Goal: Information Seeking & Learning: Learn about a topic

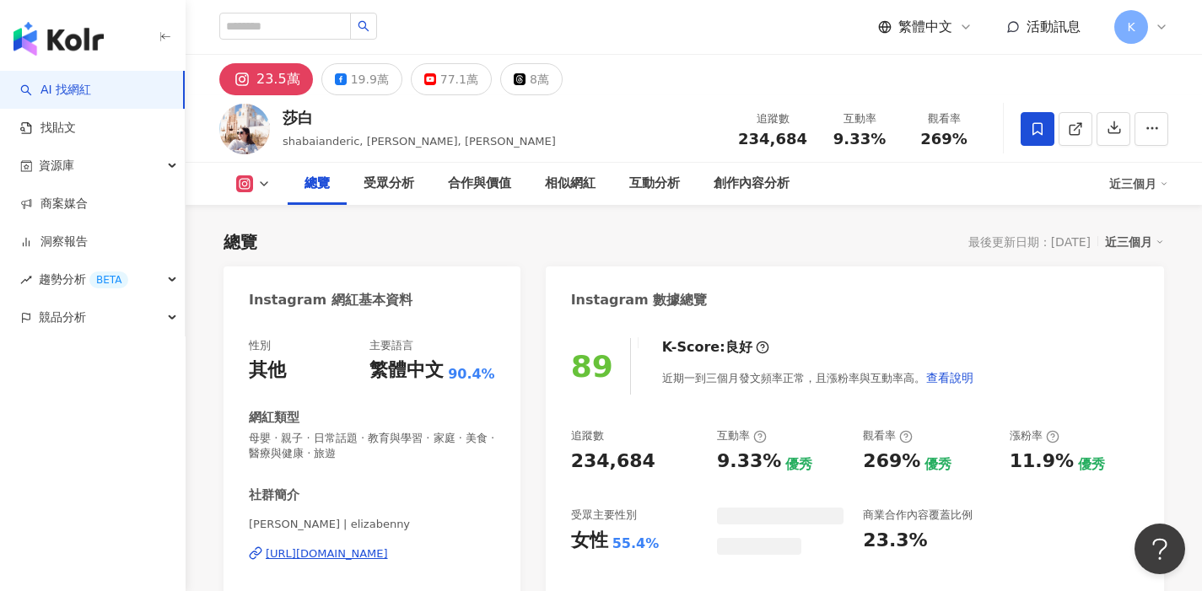
scroll to position [104, 0]
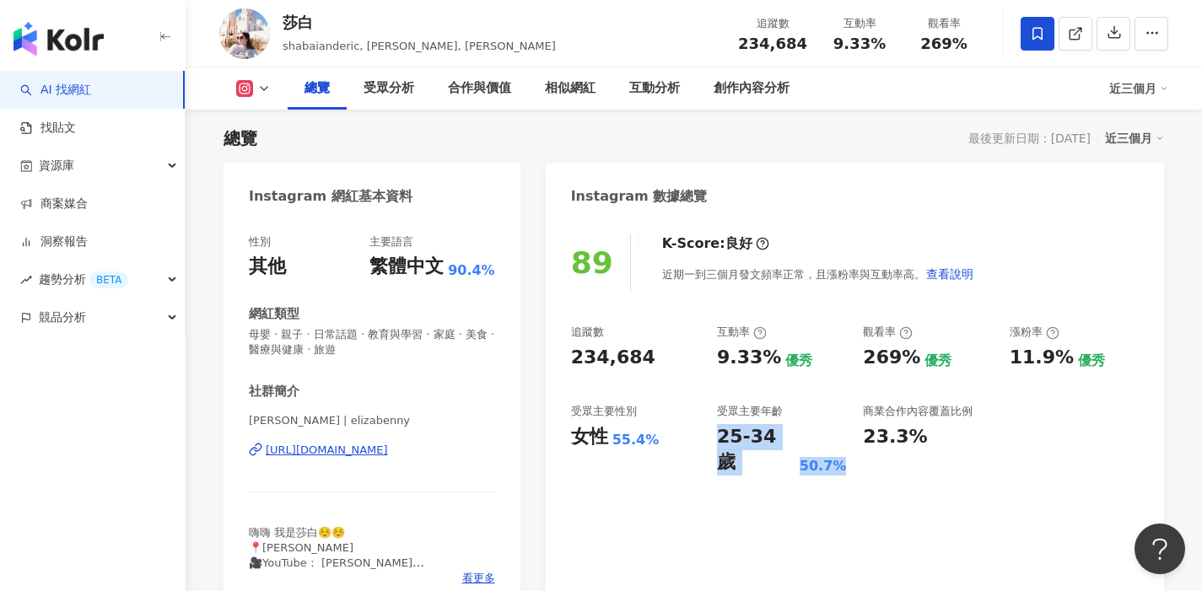
drag, startPoint x: 719, startPoint y: 439, endPoint x: 838, endPoint y: 442, distance: 119.0
click at [838, 442] on div "25-34 歲 50.7%" at bounding box center [781, 450] width 129 height 52
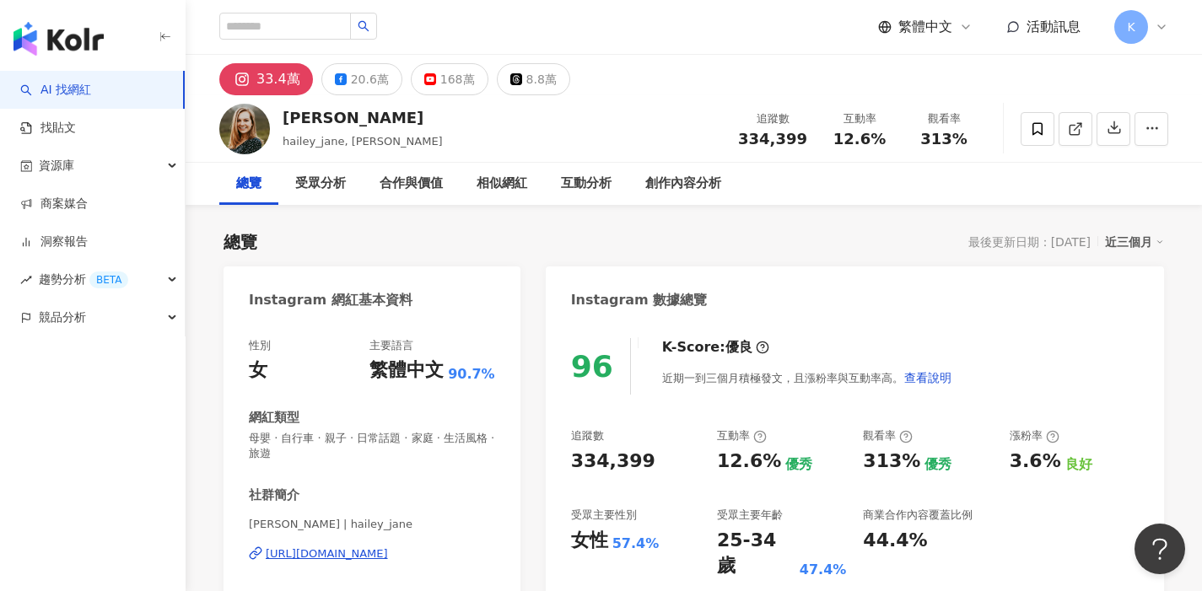
drag, startPoint x: 822, startPoint y: 536, endPoint x: 831, endPoint y: 536, distance: 8.5
click at [831, 536] on div "96 K-Score : 優良 近期一到三個月積極發文，且漲粉率與互動率高。 查看說明 追蹤數 334,399 互動率 12.6% 優秀 觀看率 313% 優…" at bounding box center [855, 518] width 618 height 394
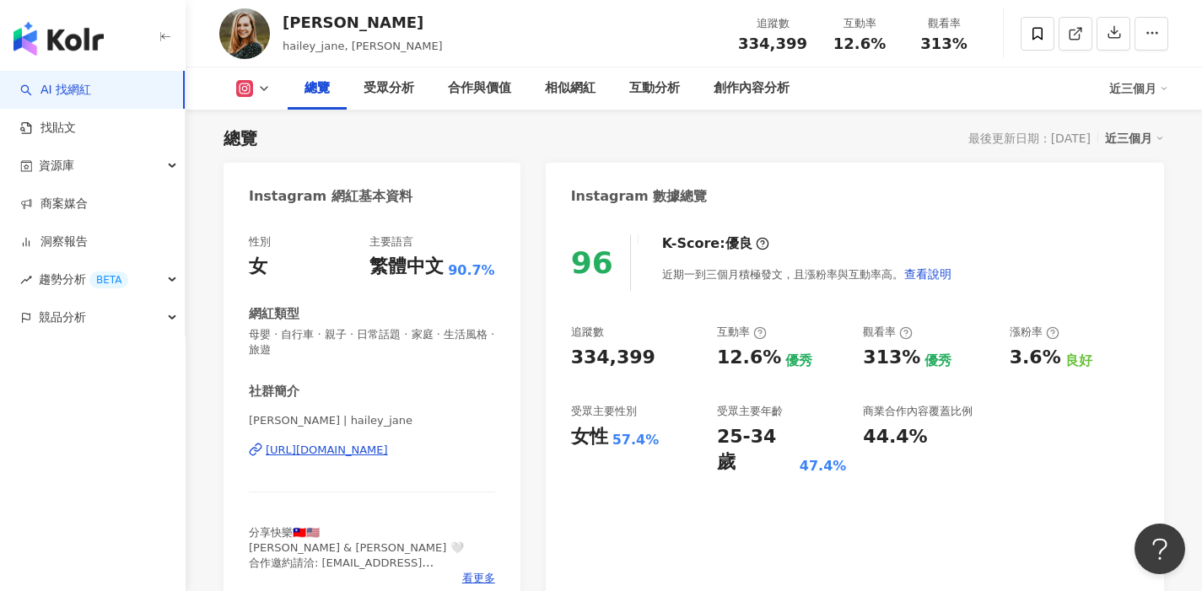
click at [790, 497] on div "96 K-Score : 優良 近期一到三個月積極發文，且漲粉率與互動率高。 查看說明 追蹤數 334,399 互動率 12.6% 優秀 觀看率 313% 優…" at bounding box center [855, 415] width 618 height 394
drag, startPoint x: 728, startPoint y: 438, endPoint x: 829, endPoint y: 436, distance: 101.2
click at [829, 436] on div "25-34 歲 47.4%" at bounding box center [781, 450] width 129 height 52
copy div "25-34 歲 47.4%"
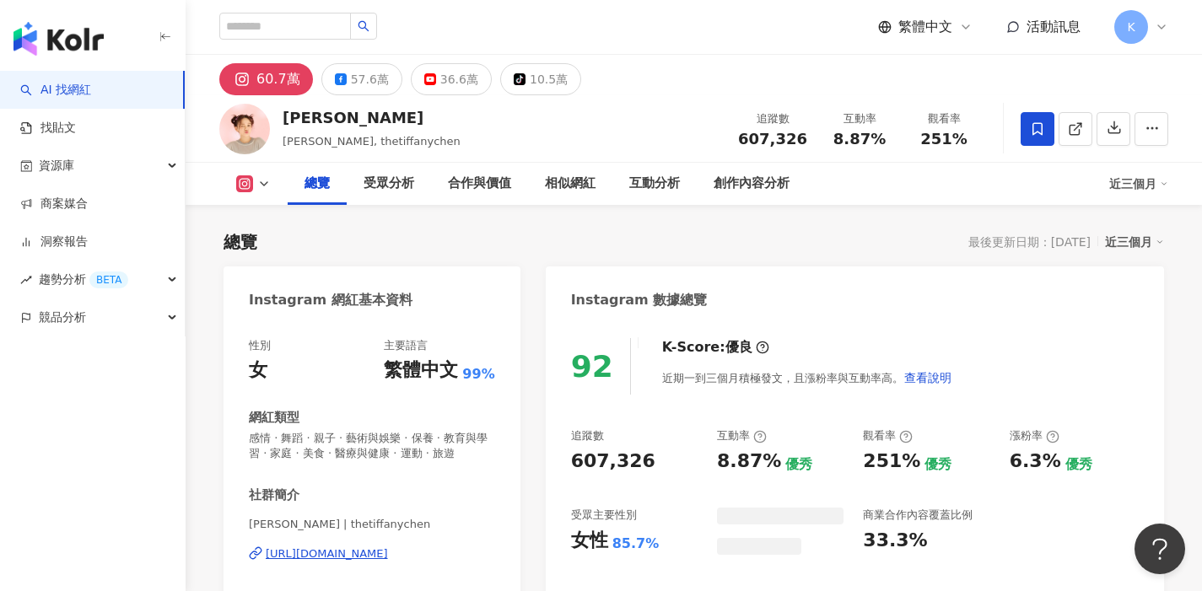
scroll to position [104, 0]
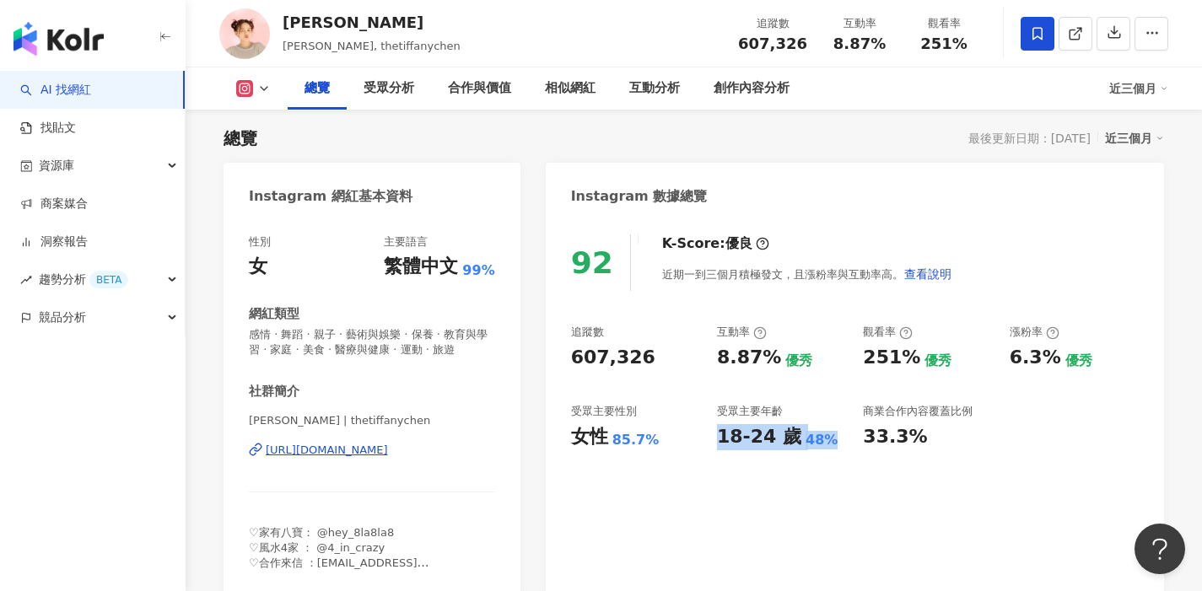
drag, startPoint x: 736, startPoint y: 437, endPoint x: 827, endPoint y: 440, distance: 91.2
click at [827, 440] on div "追蹤數 607,326 互動率 8.87% 優秀 觀看率 251% 優秀 漲粉率 6.3% 優秀 受眾主要性別 女性 85.7% 受眾主要年齡 18-24 歲…" at bounding box center [855, 387] width 568 height 125
click at [269, 86] on icon at bounding box center [263, 88] width 13 height 13
click at [258, 208] on button "YouTube" at bounding box center [279, 198] width 101 height 24
click at [261, 205] on div "Instagram 網紅基本資料" at bounding box center [331, 196] width 164 height 19
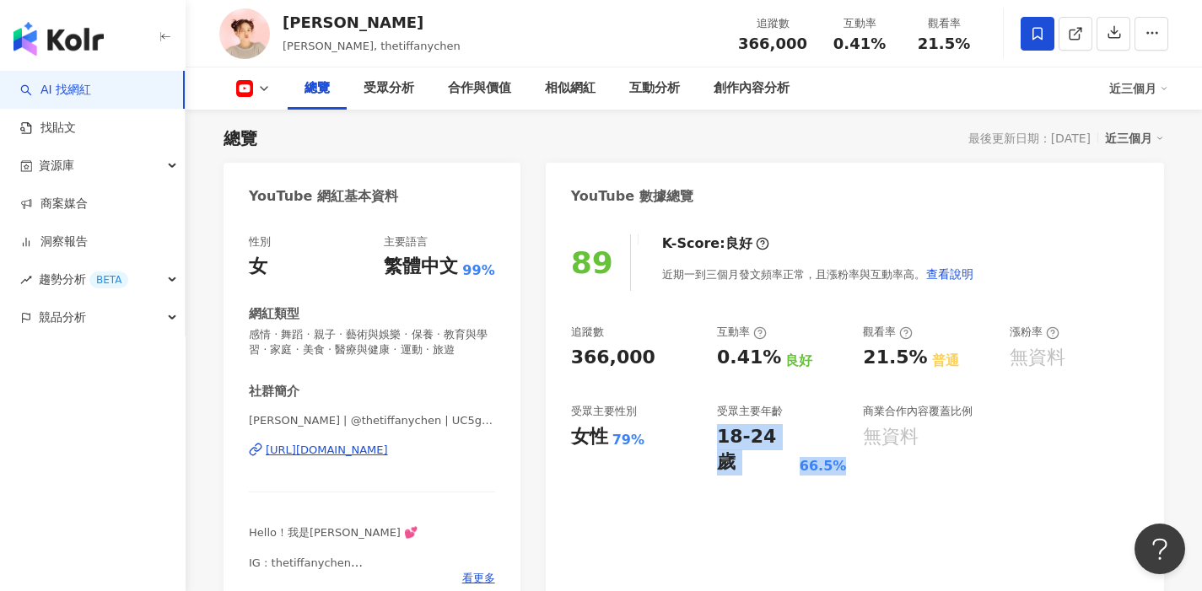
drag, startPoint x: 717, startPoint y: 438, endPoint x: 845, endPoint y: 440, distance: 128.2
click at [845, 440] on div "追蹤數 366,000 互動率 0.41% 良好 觀看率 21.5% 普通 漲粉率 無資料 受眾主要性別 女性 79% 受眾主要年齡 18-24 歲 66.5…" at bounding box center [855, 400] width 568 height 151
copy div "18-24 歲 66.5%"
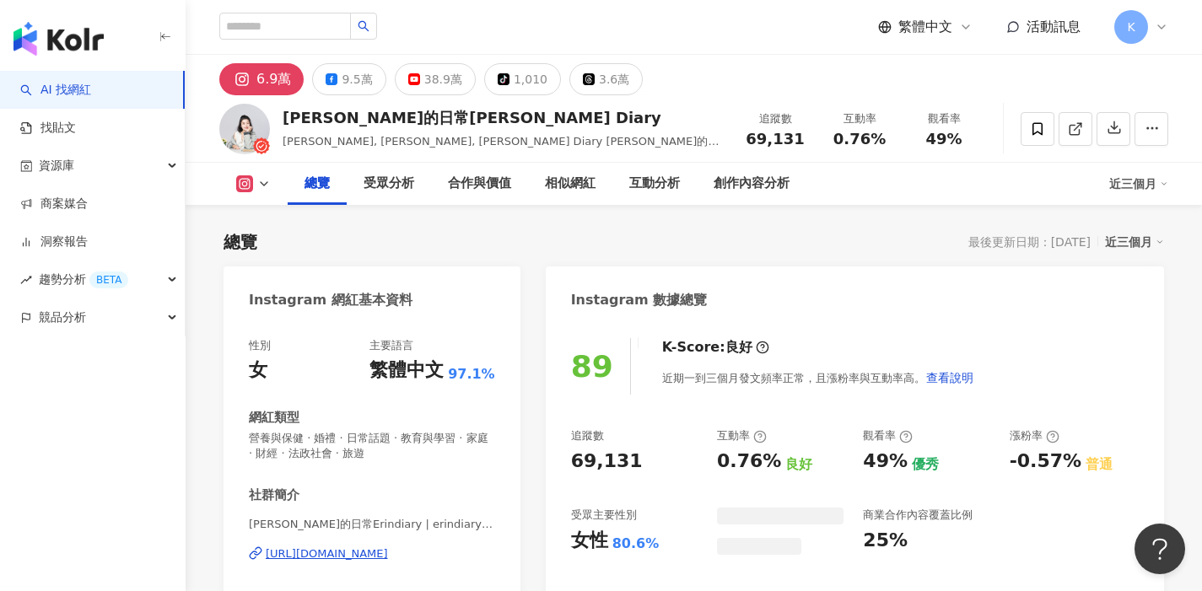
scroll to position [104, 0]
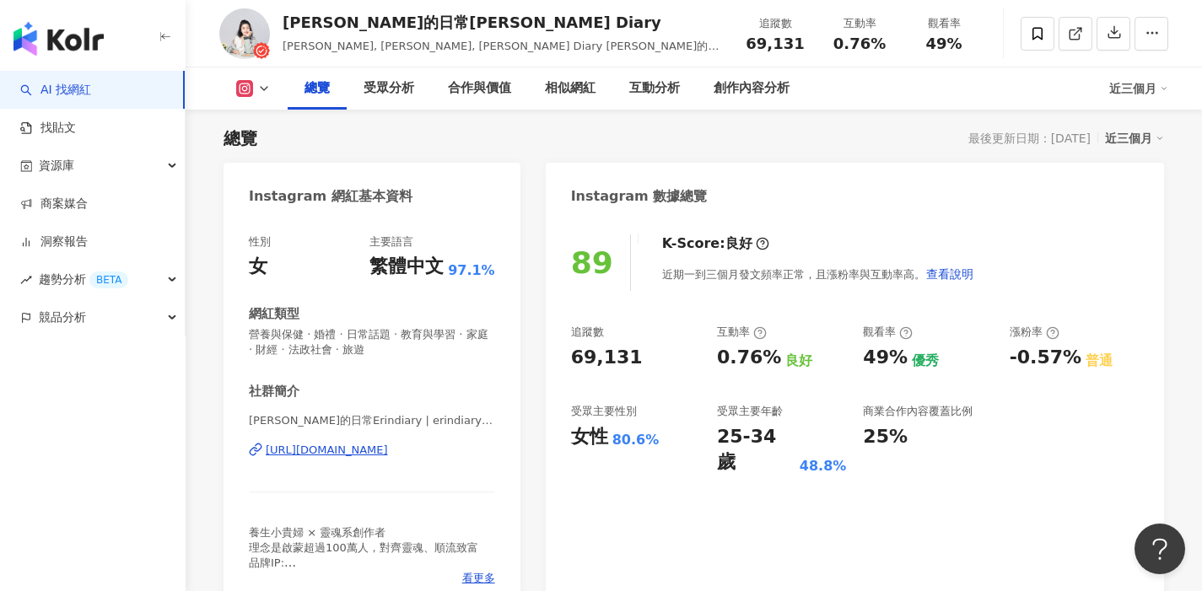
click at [262, 89] on polyline at bounding box center [264, 88] width 7 height 3
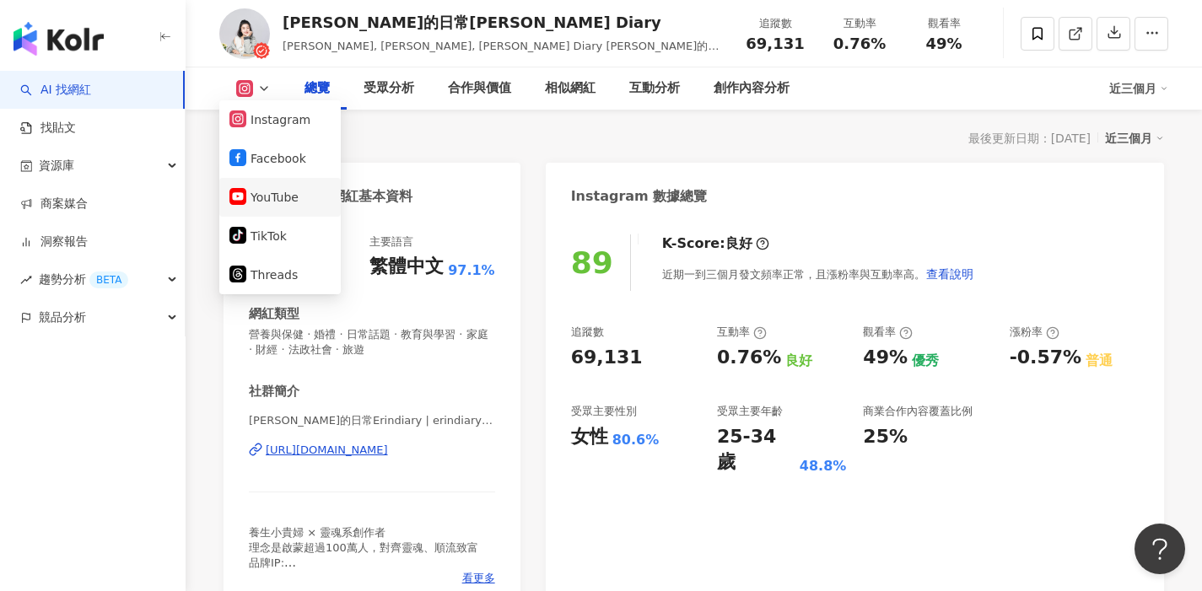
click at [262, 200] on button "YouTube" at bounding box center [279, 198] width 101 height 24
click at [264, 199] on div "Instagram 網紅基本資料" at bounding box center [331, 196] width 164 height 19
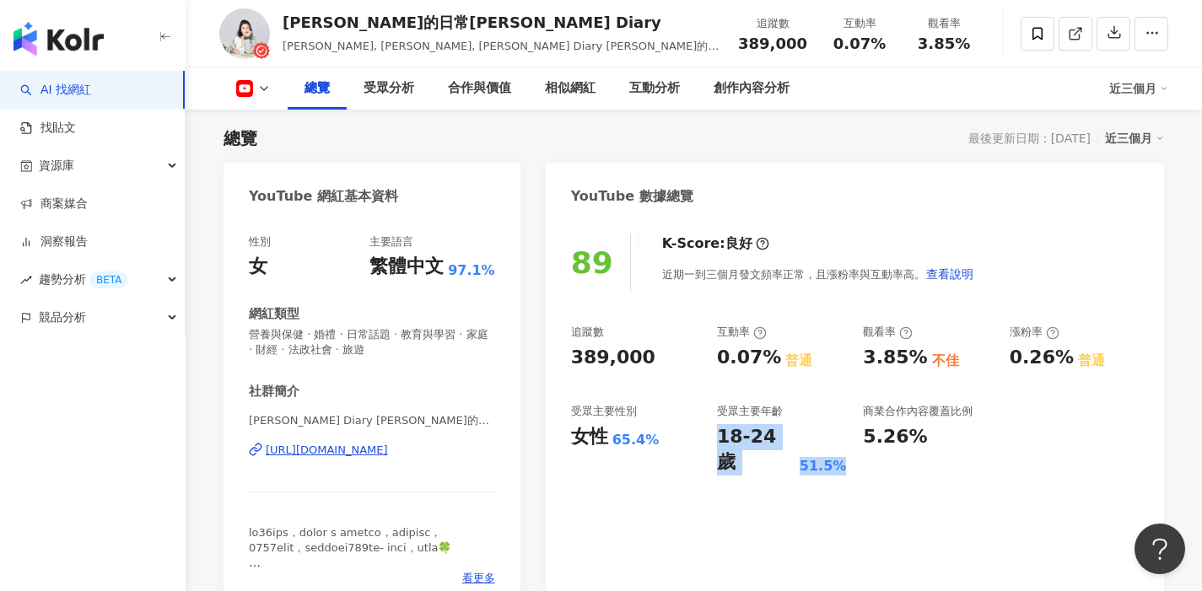
drag, startPoint x: 714, startPoint y: 436, endPoint x: 838, endPoint y: 439, distance: 124.0
click at [838, 439] on div "追蹤數 389,000 互動率 0.07% 普通 觀看率 3.85% 不佳 漲粉率 0.26% 普通 受眾主要性別 女性 65.4% 受眾主要年齡 18-24…" at bounding box center [855, 400] width 568 height 151
copy div "18-24 歲 51.5%"
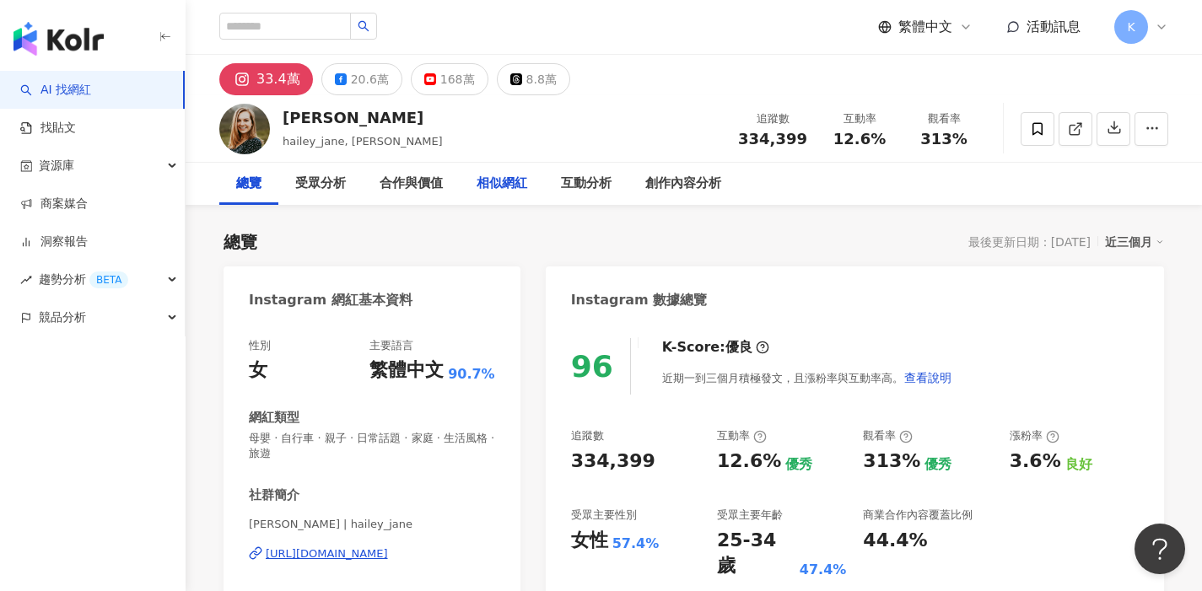
click at [473, 163] on div "相似網紅" at bounding box center [502, 184] width 84 height 42
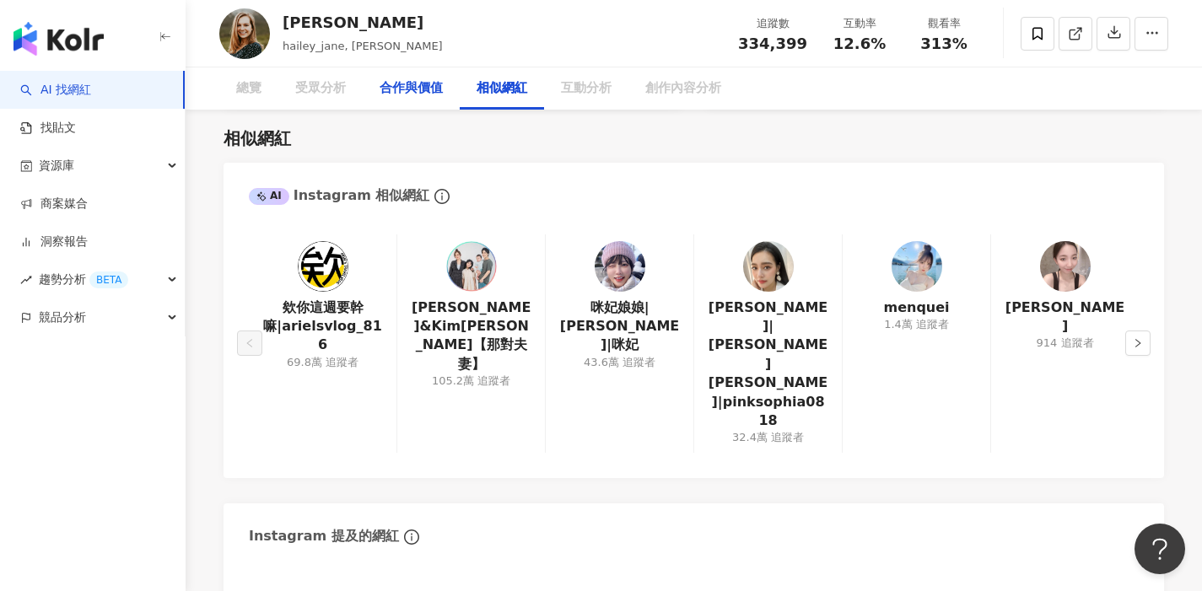
click at [444, 77] on div "合作與價值" at bounding box center [411, 88] width 97 height 42
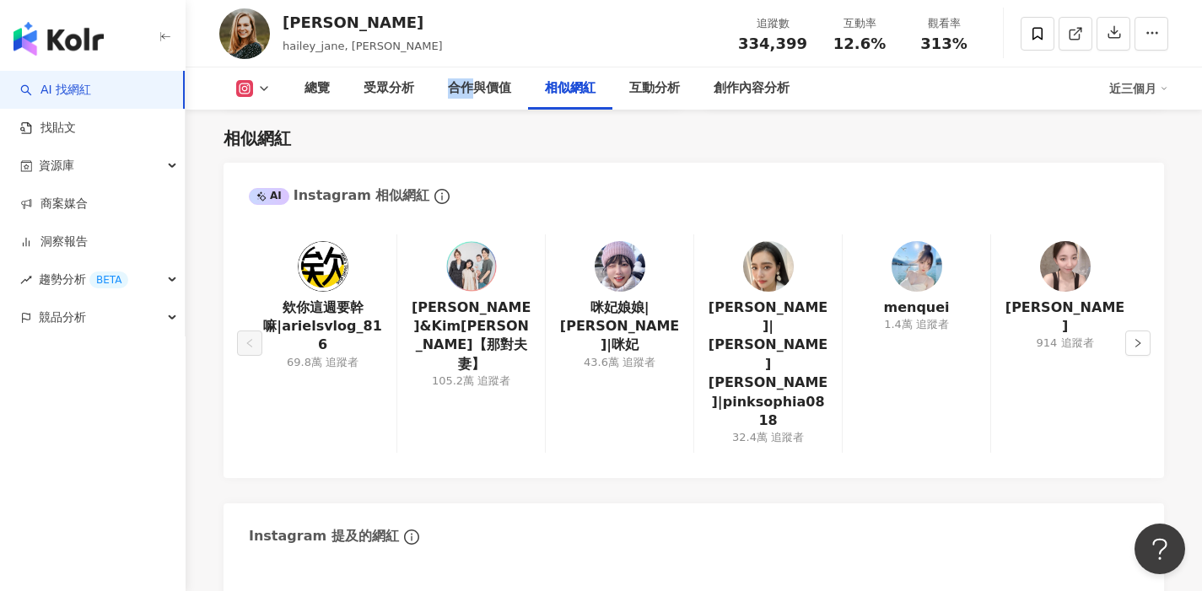
click at [265, 82] on icon at bounding box center [263, 88] width 13 height 13
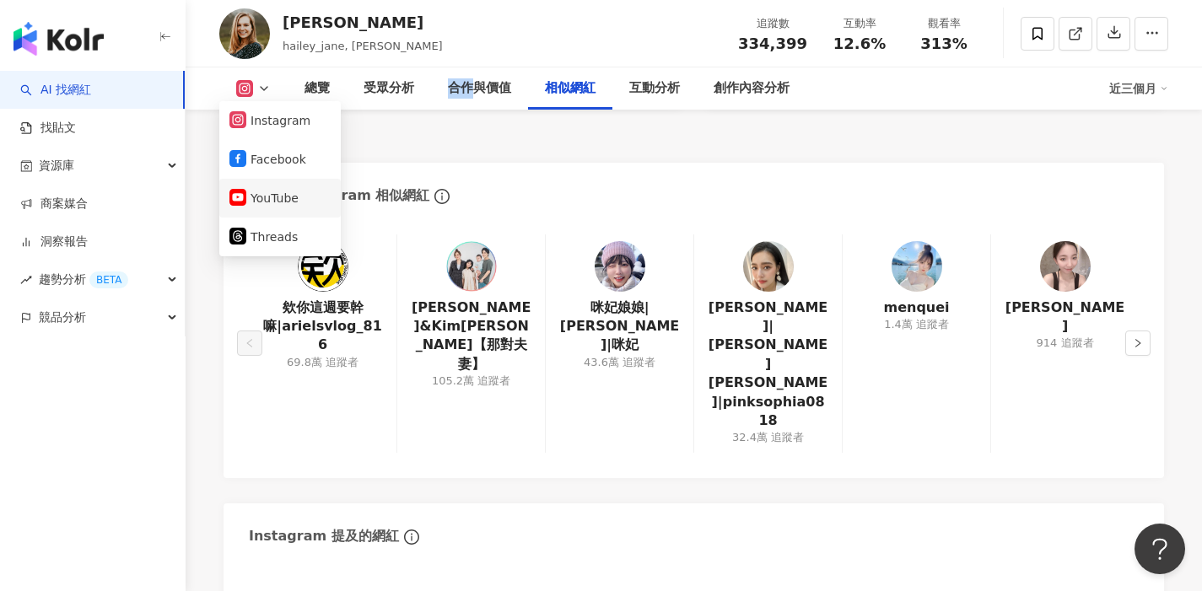
click at [283, 206] on button "YouTube" at bounding box center [279, 198] width 101 height 24
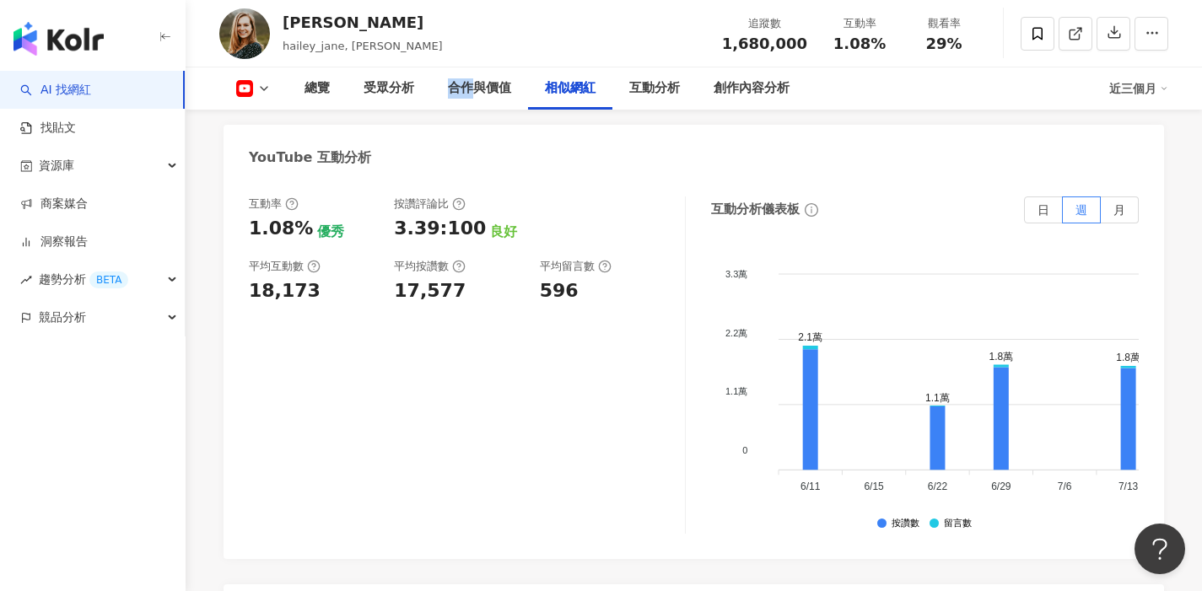
scroll to position [2493, 0]
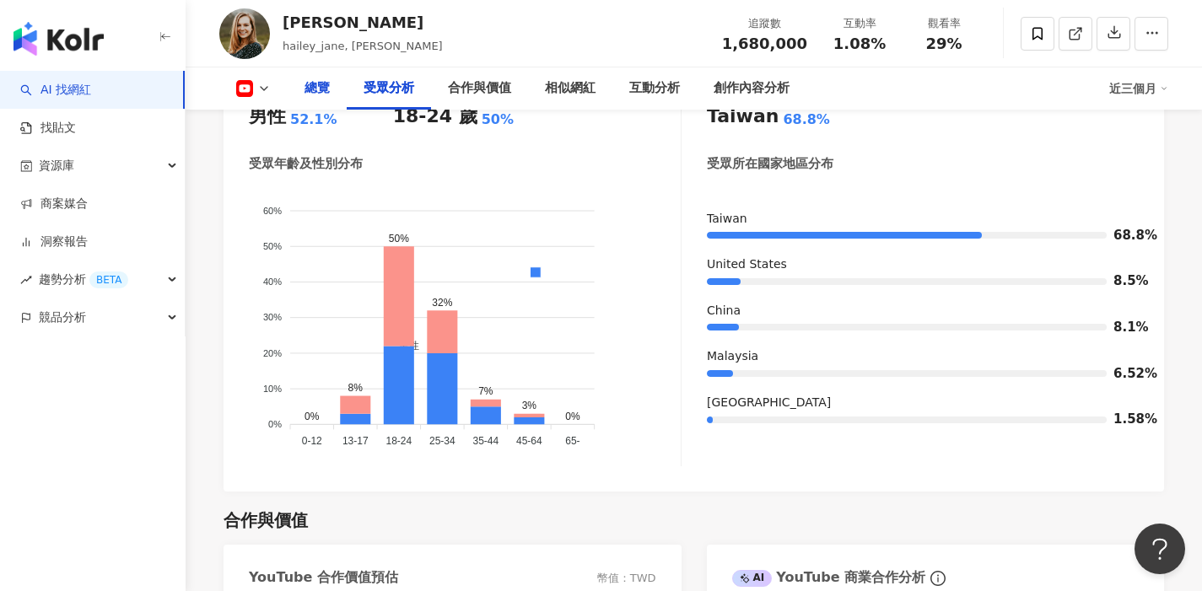
click at [305, 89] on div "總覽" at bounding box center [317, 88] width 25 height 20
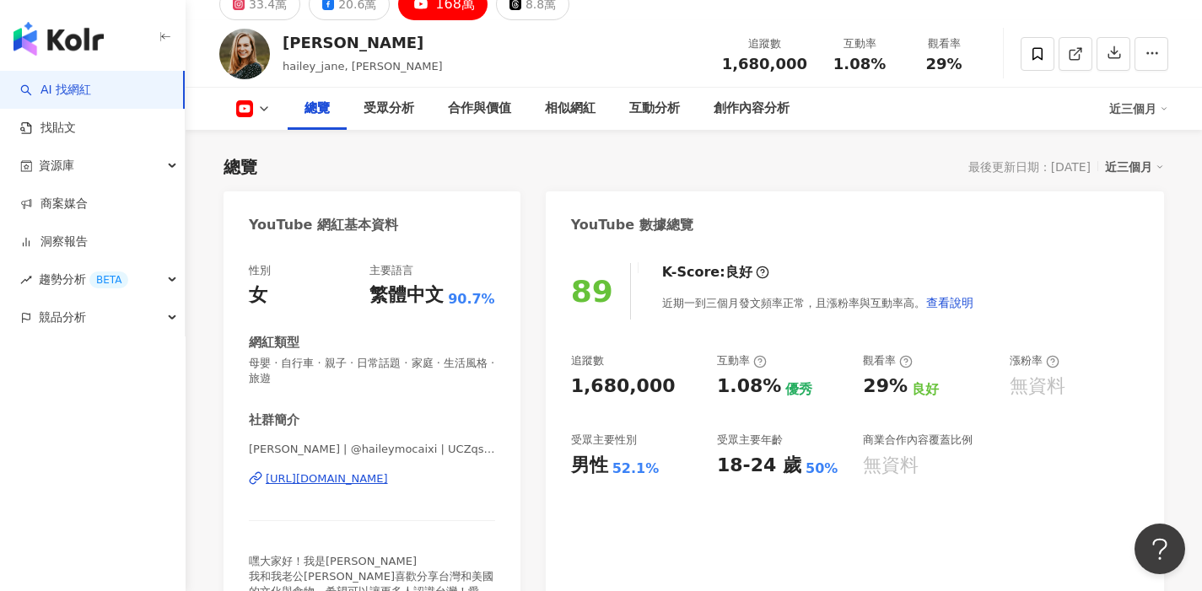
scroll to position [77, 0]
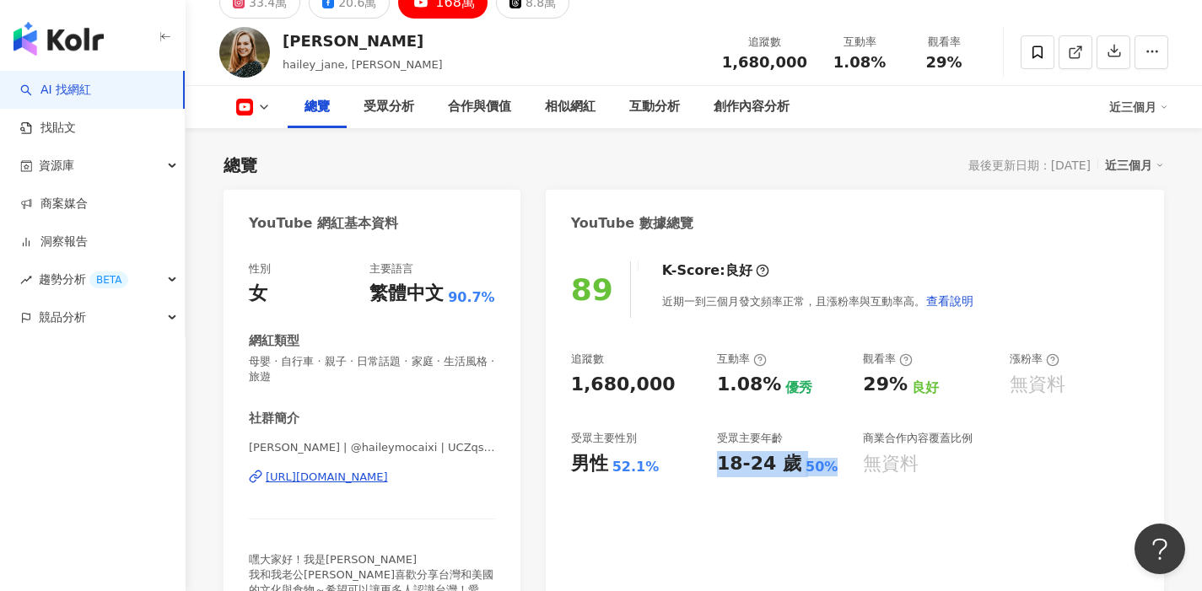
drag, startPoint x: 714, startPoint y: 458, endPoint x: 827, endPoint y: 459, distance: 112.2
click at [827, 459] on div "追蹤數 1,680,000 互動率 1.08% 優秀 觀看率 29% 良好 漲粉率 無資料 受眾主要性別 男性 52.1% 受眾主要年齡 18-24 歲 50…" at bounding box center [855, 414] width 568 height 125
copy div "18-24 歲 50%"
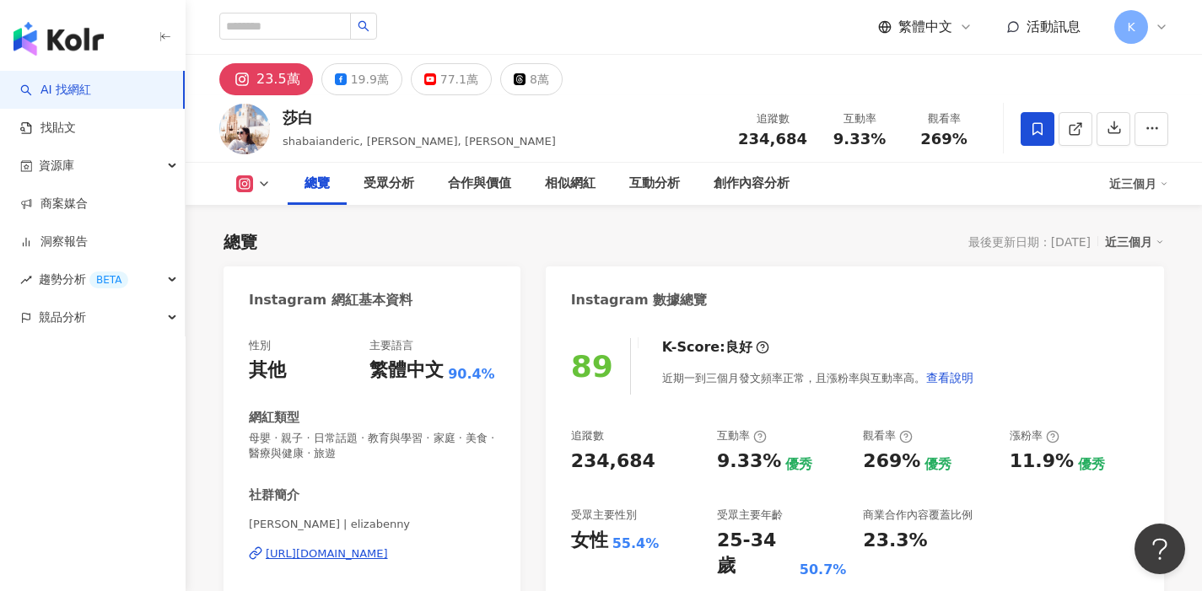
scroll to position [104, 0]
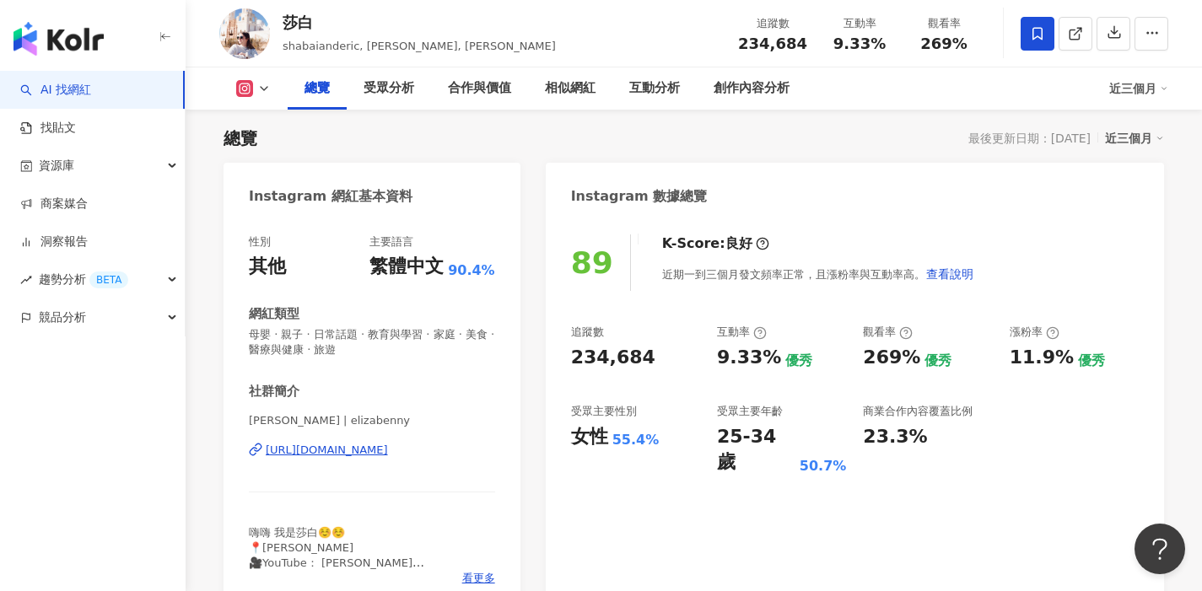
click at [257, 88] on icon at bounding box center [263, 88] width 13 height 13
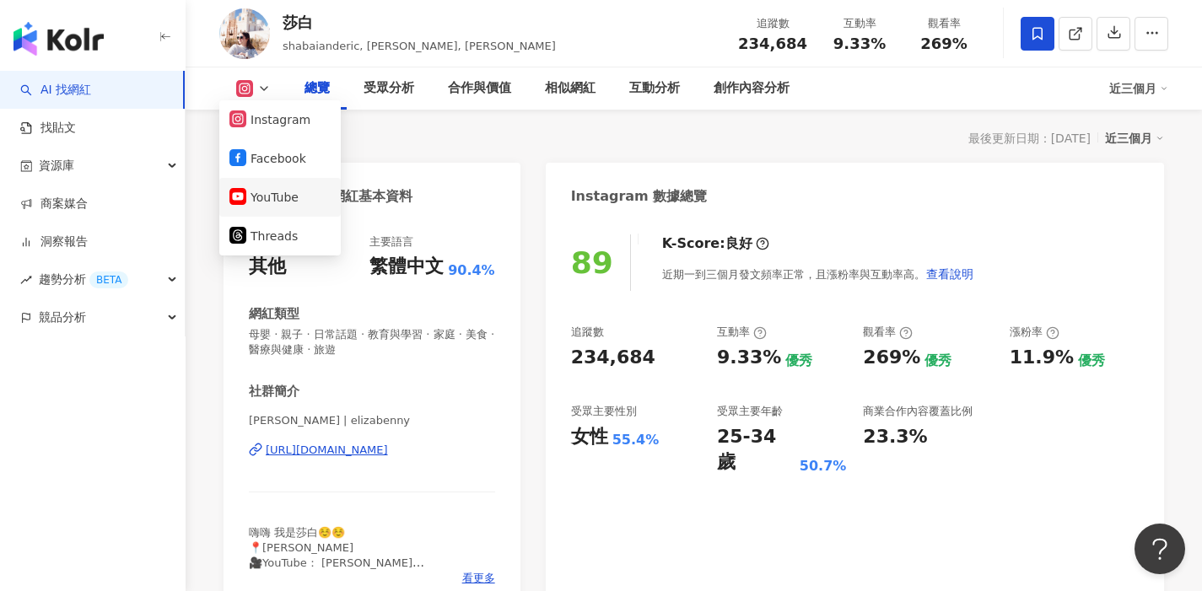
click at [273, 201] on button "YouTube" at bounding box center [279, 198] width 101 height 24
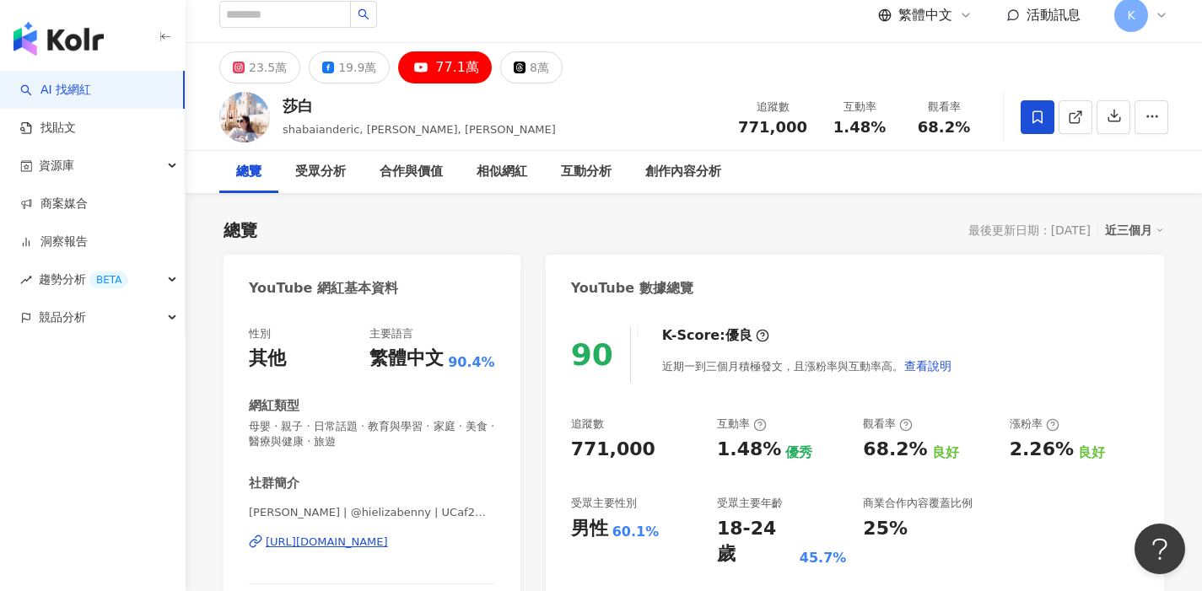
scroll to position [114, 0]
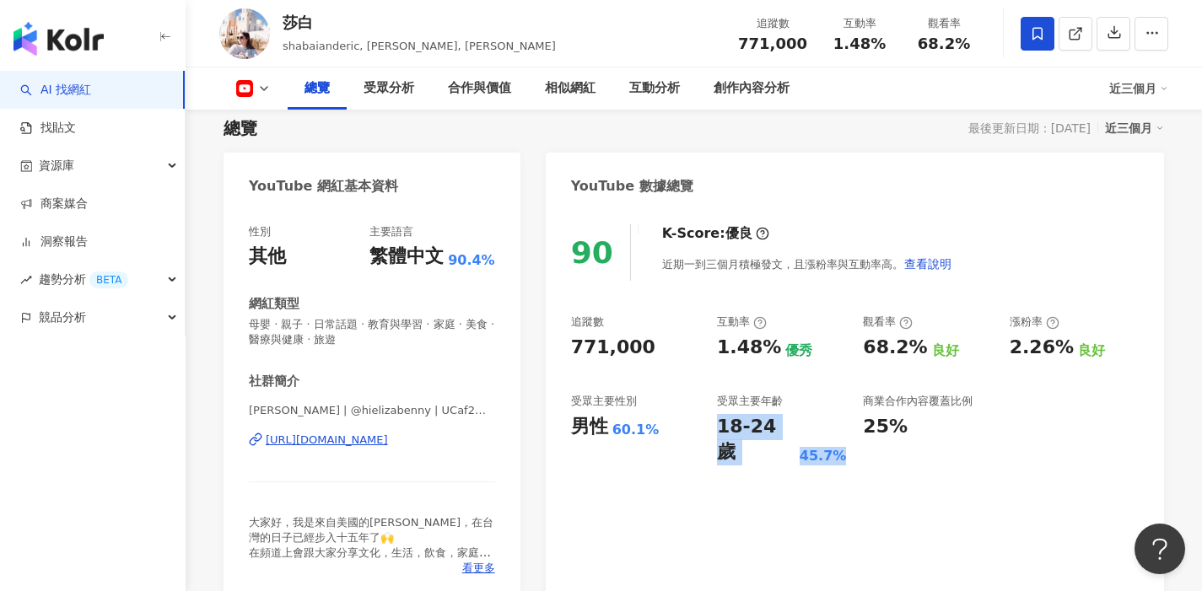
drag, startPoint x: 715, startPoint y: 421, endPoint x: 839, endPoint y: 426, distance: 124.1
click at [839, 426] on div "追蹤數 771,000 互動率 1.48% 優秀 觀看率 68.2% 良好 漲粉率 2.26% 良好 受眾主要性別 男性 60.1% 受眾主要年齡 18-24…" at bounding box center [855, 390] width 568 height 151
copy div "18-24 歲 45.7%"
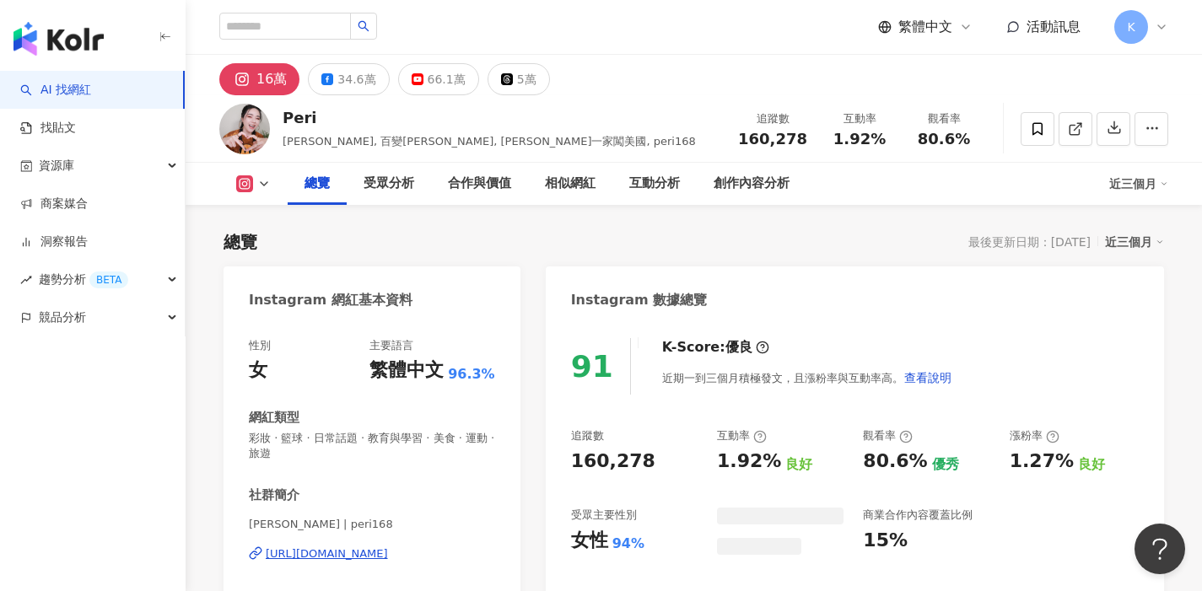
scroll to position [104, 0]
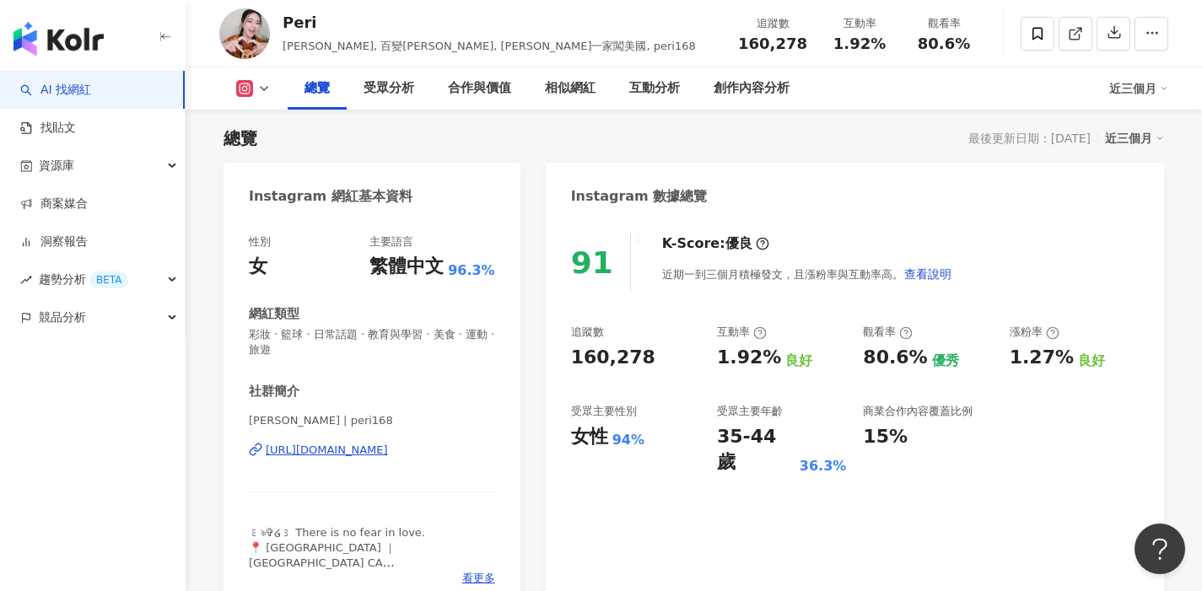
click at [270, 87] on icon at bounding box center [263, 88] width 13 height 13
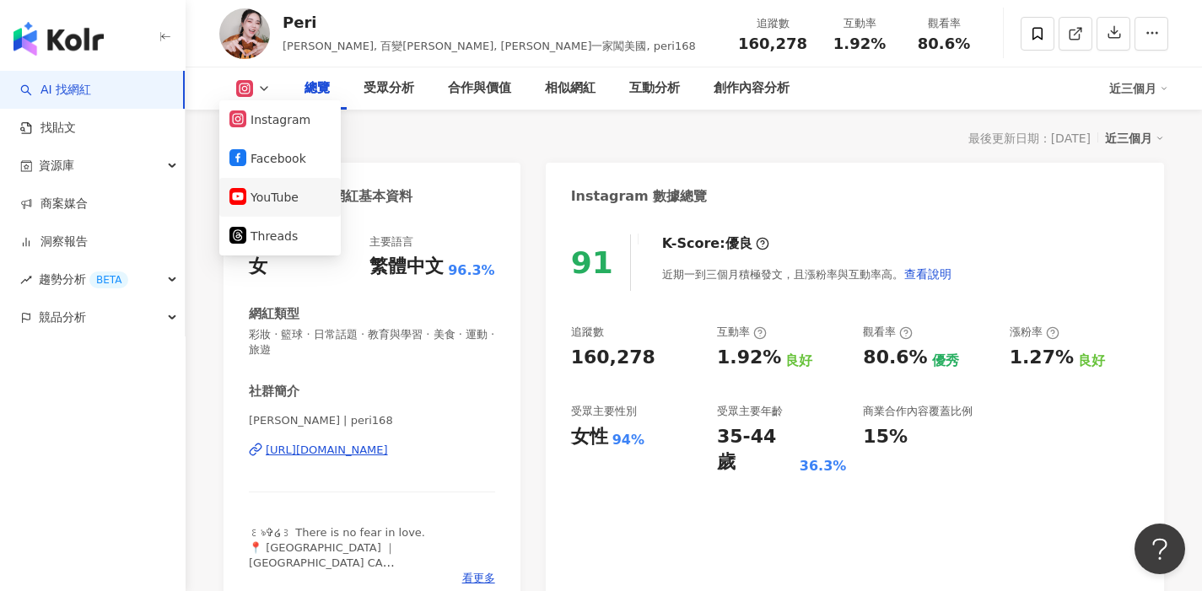
click at [263, 195] on button "YouTube" at bounding box center [279, 198] width 101 height 24
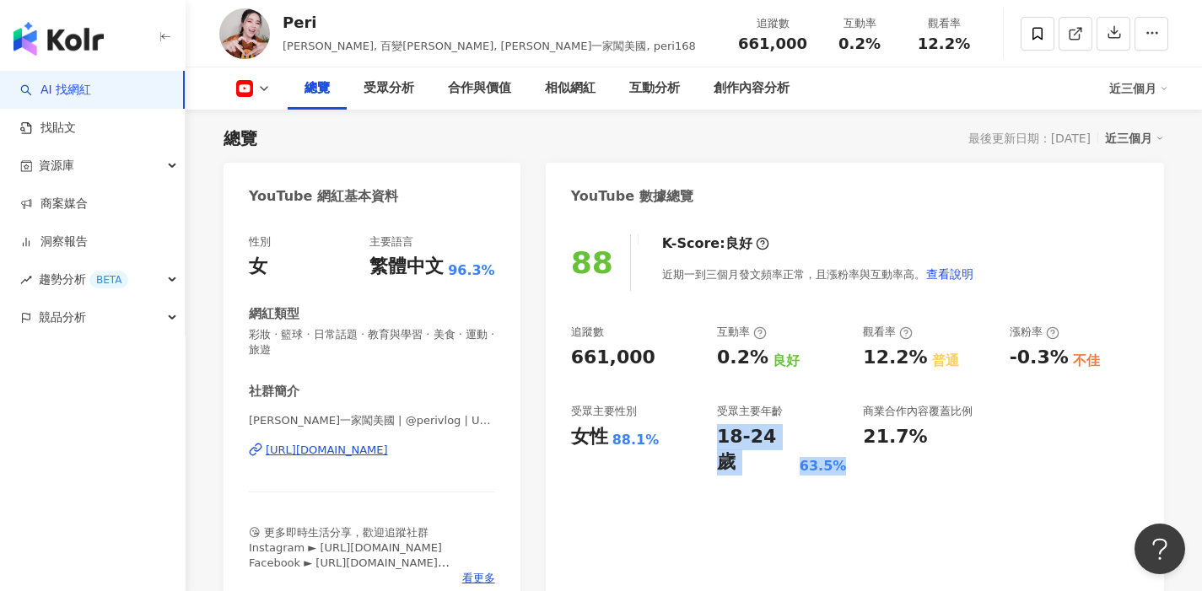
drag, startPoint x: 717, startPoint y: 428, endPoint x: 845, endPoint y: 444, distance: 129.1
click at [845, 444] on div "追蹤數 661,000 互動率 0.2% 良好 觀看率 12.2% 普通 漲粉率 -0.3% 不佳 受眾主要性別 女性 88.1% 受眾主要年齡 18-24 …" at bounding box center [855, 400] width 568 height 151
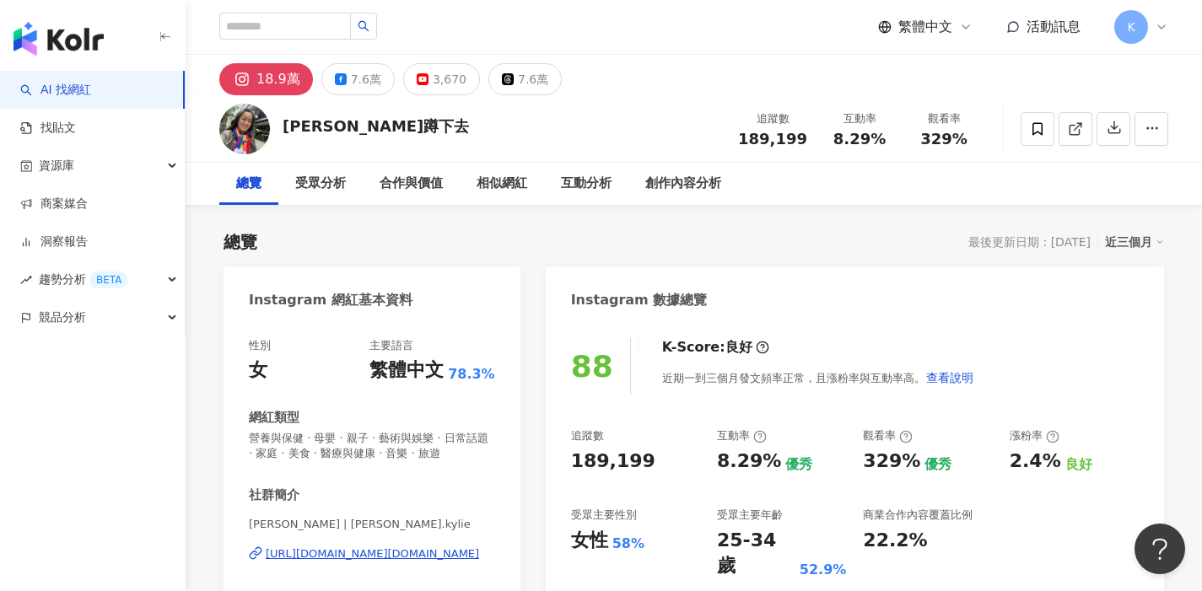
scroll to position [116, 0]
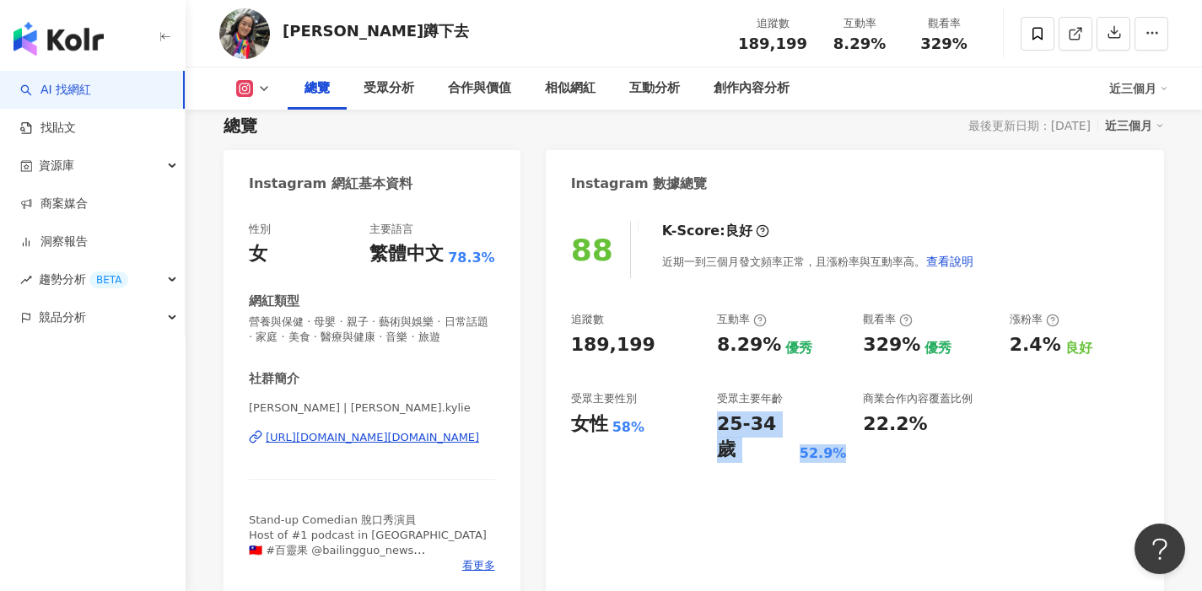
drag, startPoint x: 716, startPoint y: 422, endPoint x: 832, endPoint y: 423, distance: 115.6
click at [832, 423] on div "25-34 歲 52.9%" at bounding box center [781, 438] width 129 height 52
copy div "25-34 歲 52.9%"
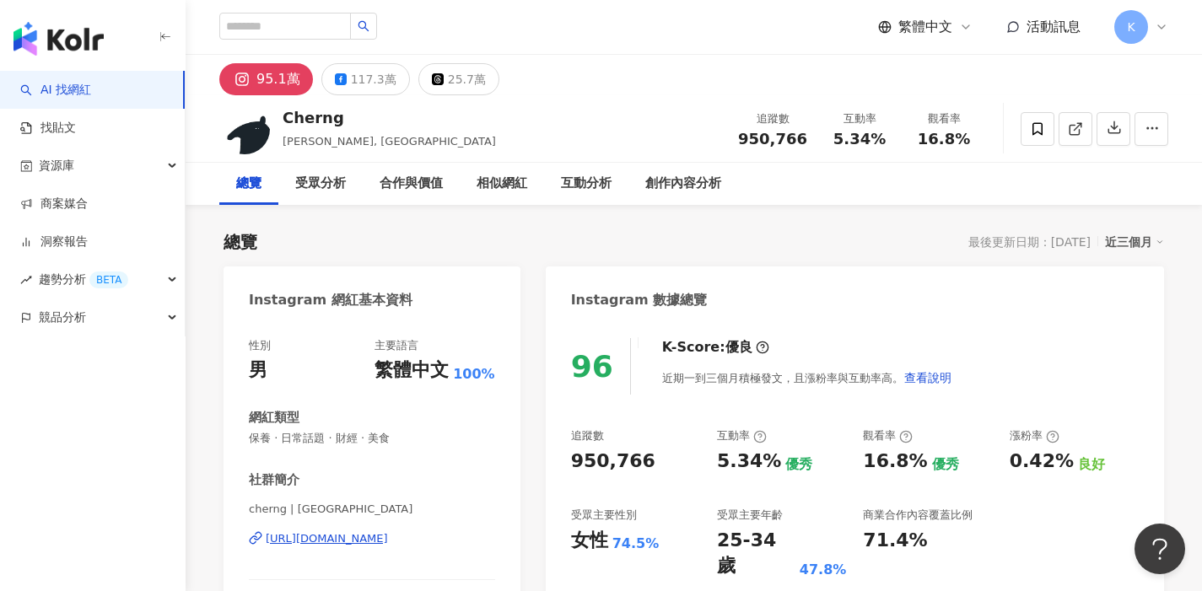
scroll to position [104, 0]
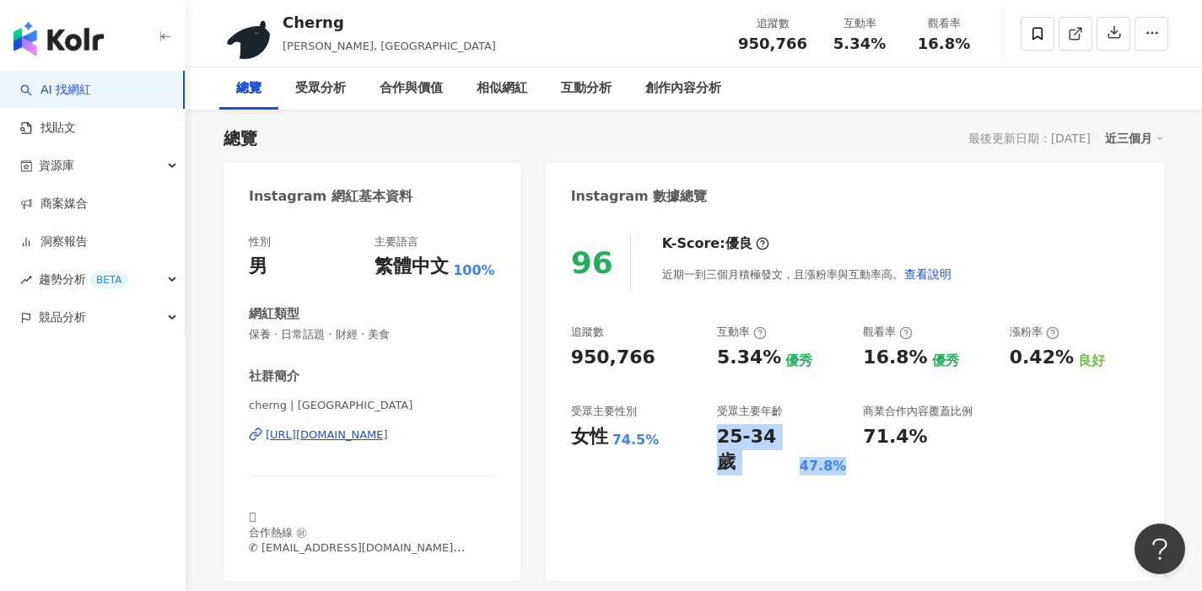
drag, startPoint x: 709, startPoint y: 435, endPoint x: 834, endPoint y: 436, distance: 124.8
click at [834, 436] on div "追蹤數 950,766 互動率 5.34% 優秀 觀看率 16.8% 優秀 漲粉率 0.42% 良好 受眾主要性別 女性 74.5% 受眾主要年齡 25-34…" at bounding box center [855, 400] width 568 height 151
copy div "25-34 歲 47.8%"
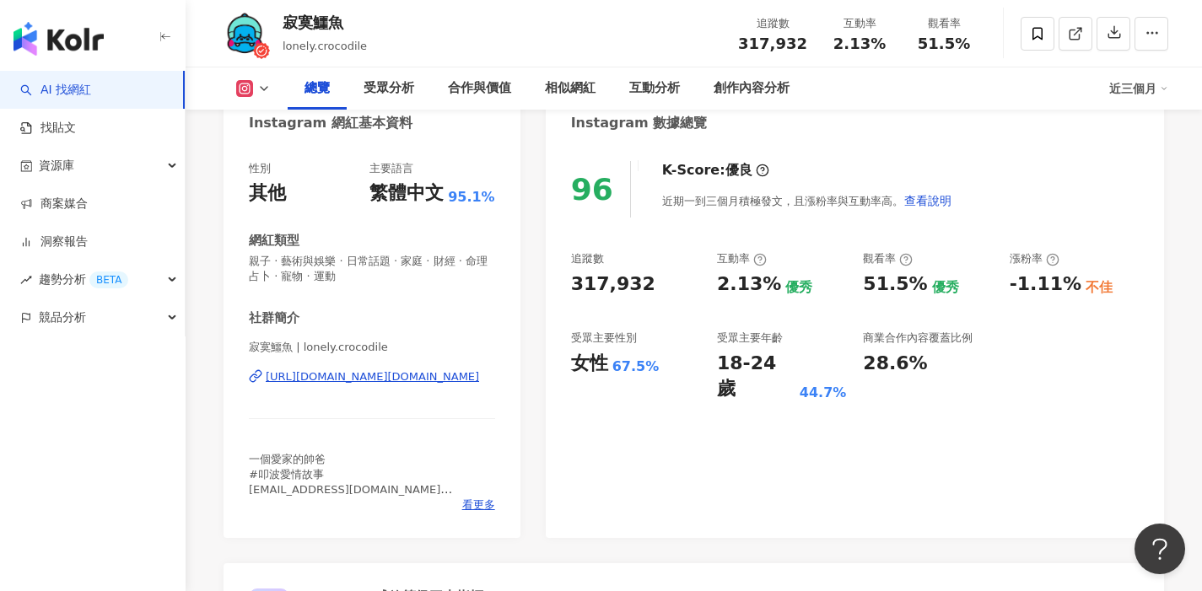
scroll to position [193, 0]
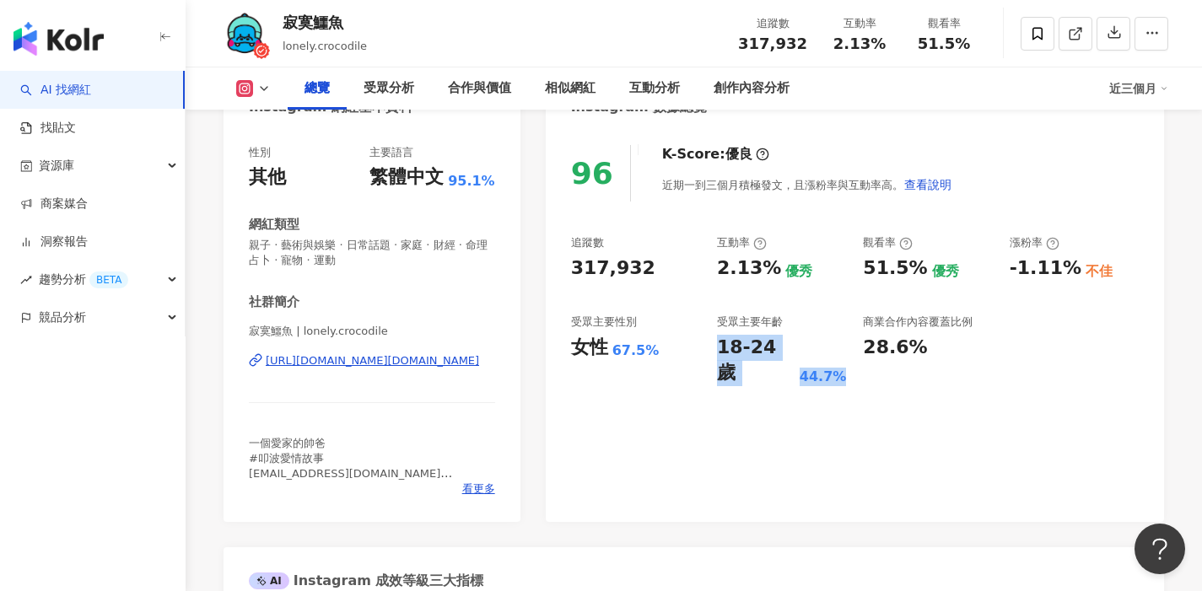
drag, startPoint x: 713, startPoint y: 348, endPoint x: 839, endPoint y: 351, distance: 126.5
click at [839, 351] on div "追蹤數 317,932 互動率 2.13% 優秀 觀看率 51.5% 優秀 漲粉率 -1.11% 不佳 受眾主要性別 女性 67.5% 受眾主要年齡 18-2…" at bounding box center [855, 310] width 568 height 151
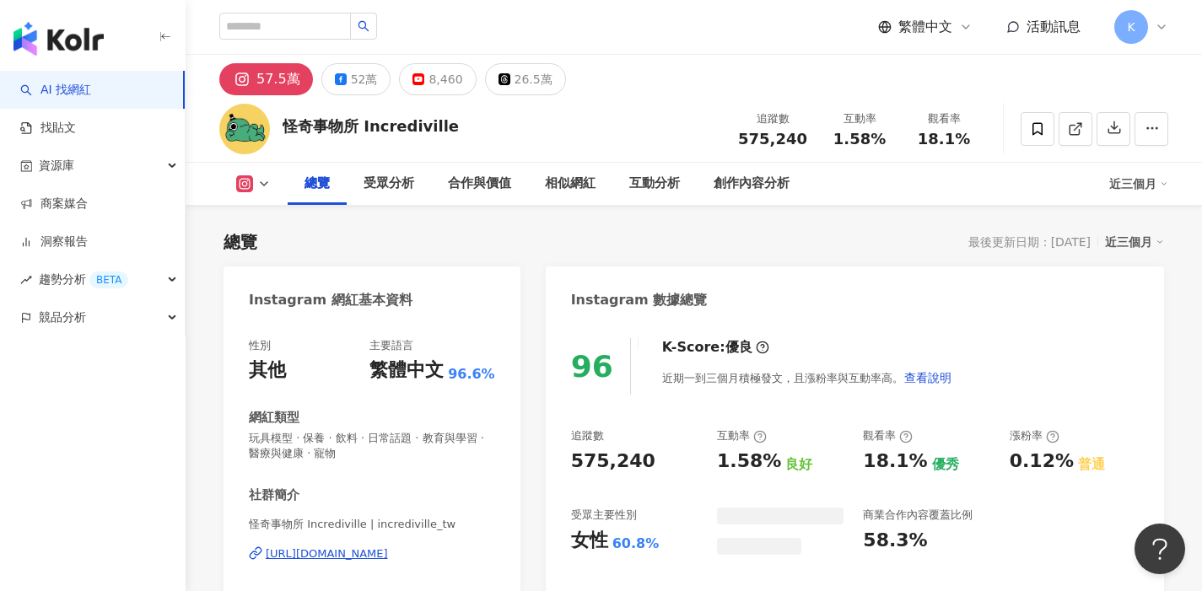
scroll to position [104, 0]
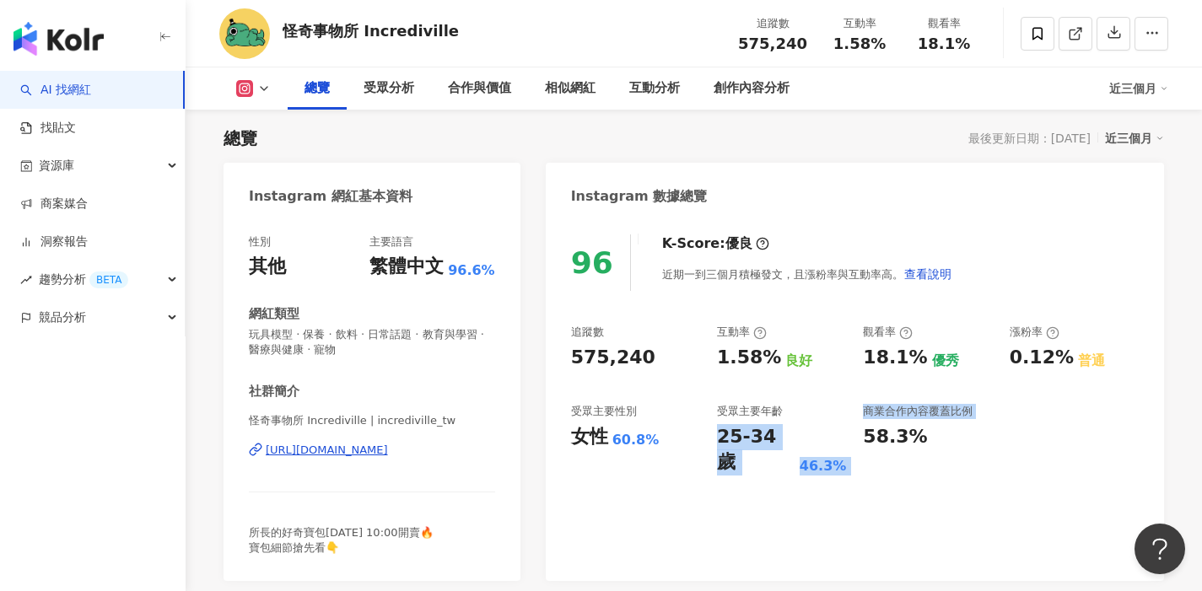
drag, startPoint x: 719, startPoint y: 438, endPoint x: 854, endPoint y: 443, distance: 135.9
click at [854, 443] on div "追蹤數 575,240 互動率 1.58% 良好 觀看率 18.1% 優秀 漲粉率 0.12% 普通 受眾主要性別 女性 60.8% 受眾主要年齡 25-34…" at bounding box center [855, 400] width 568 height 151
click at [839, 448] on div "25-34 歲 46.3%" at bounding box center [781, 450] width 129 height 52
drag, startPoint x: 839, startPoint y: 441, endPoint x: 714, endPoint y: 441, distance: 124.8
click at [714, 441] on div "追蹤數 575,240 互動率 1.58% 良好 觀看率 18.1% 優秀 漲粉率 0.12% 普通 受眾主要性別 女性 60.8% 受眾主要年齡 25-34…" at bounding box center [855, 400] width 568 height 151
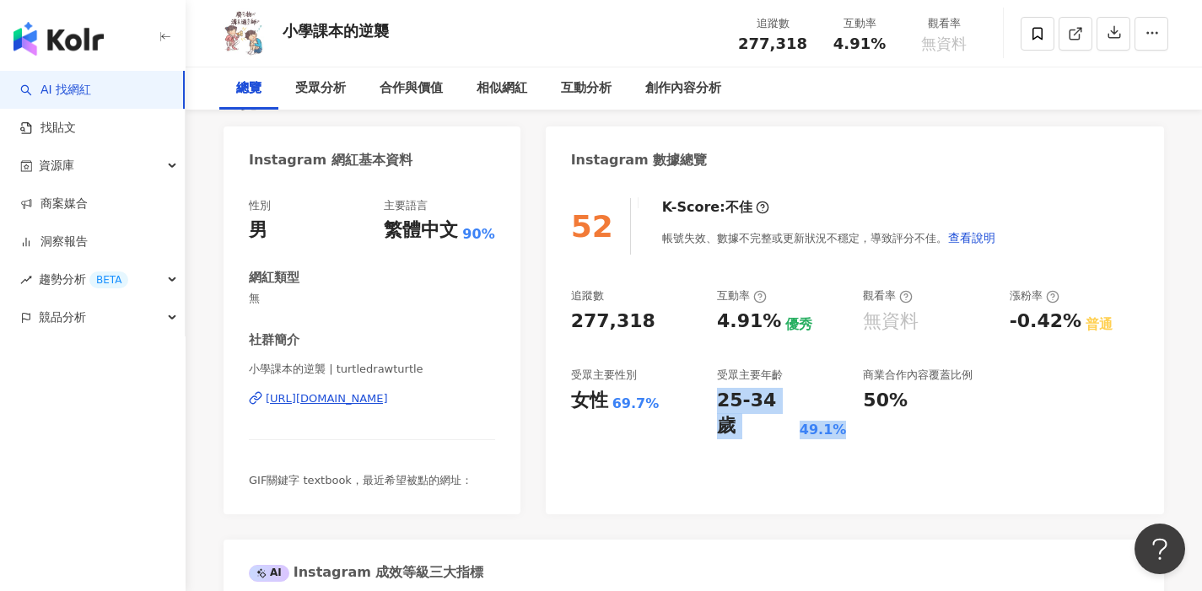
drag, startPoint x: 720, startPoint y: 399, endPoint x: 843, endPoint y: 401, distance: 123.2
click at [843, 401] on div "25-34 歲 49.1%" at bounding box center [781, 414] width 129 height 52
copy div "25-34 歲 49.1%"
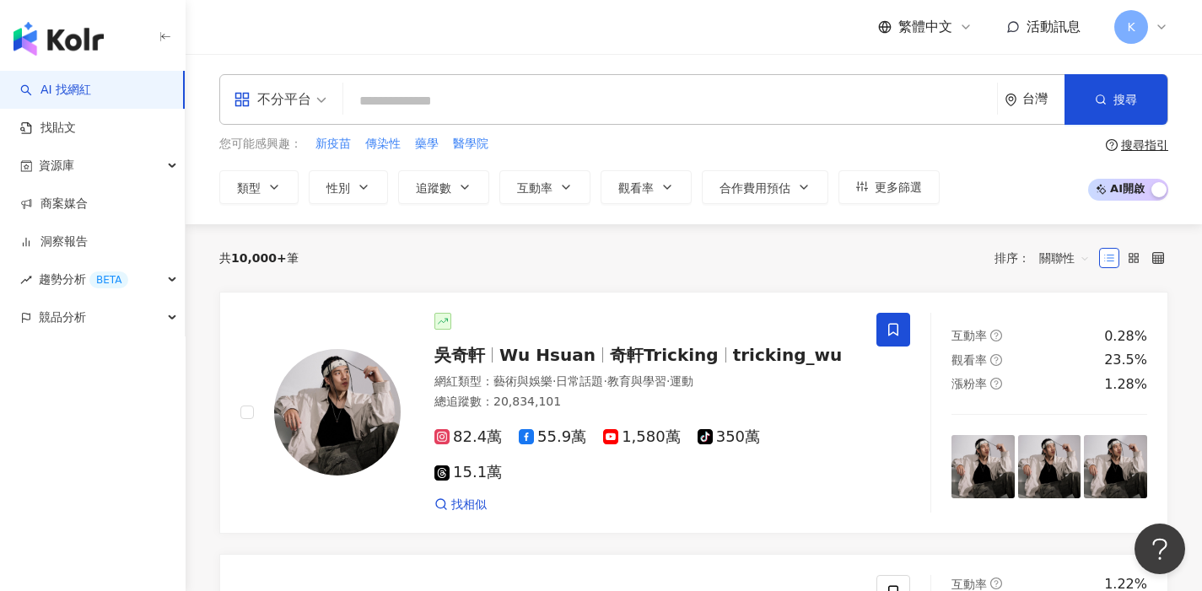
click at [742, 93] on input "search" at bounding box center [670, 101] width 640 height 32
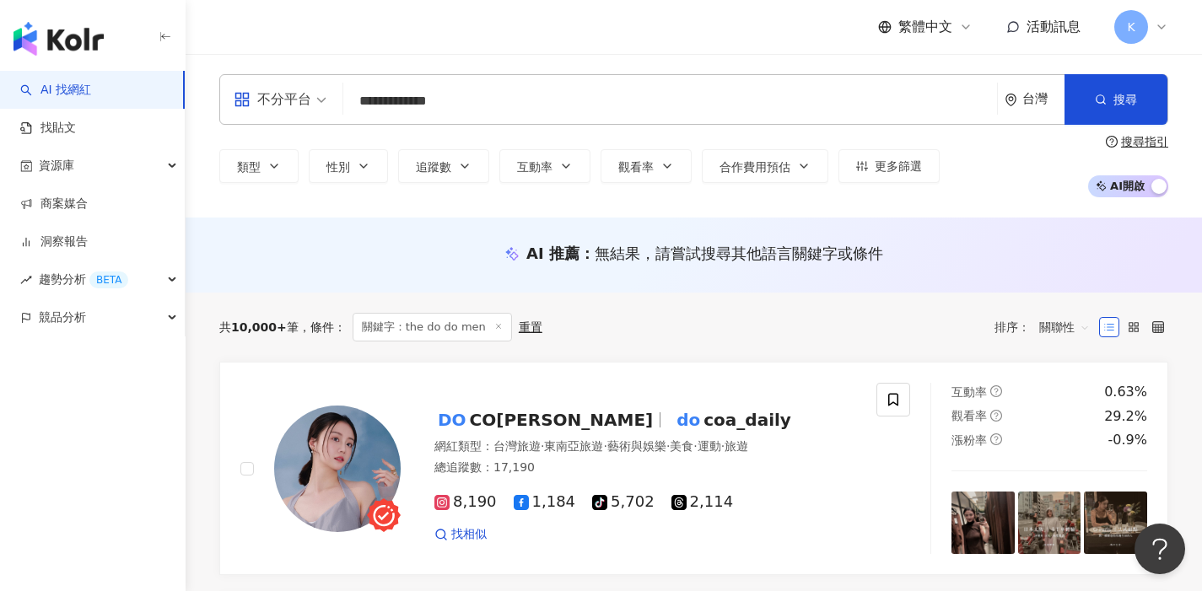
click at [384, 104] on input "**********" at bounding box center [670, 101] width 640 height 32
type input "*********"
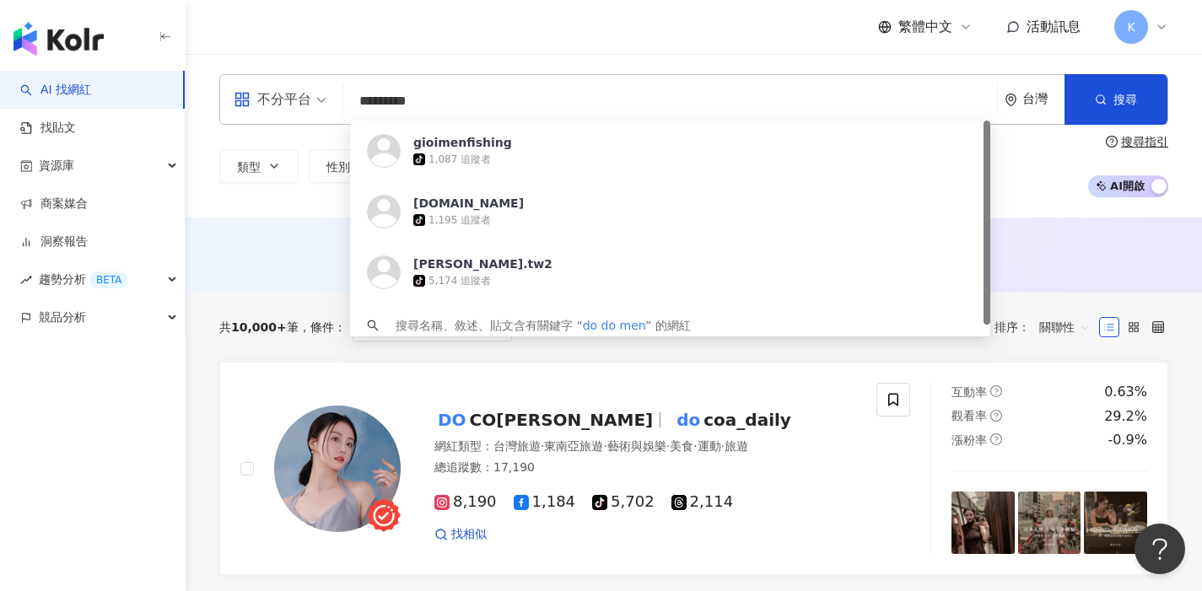
click at [613, 100] on input "*********" at bounding box center [670, 101] width 640 height 32
click at [439, 100] on input "*********" at bounding box center [670, 101] width 640 height 32
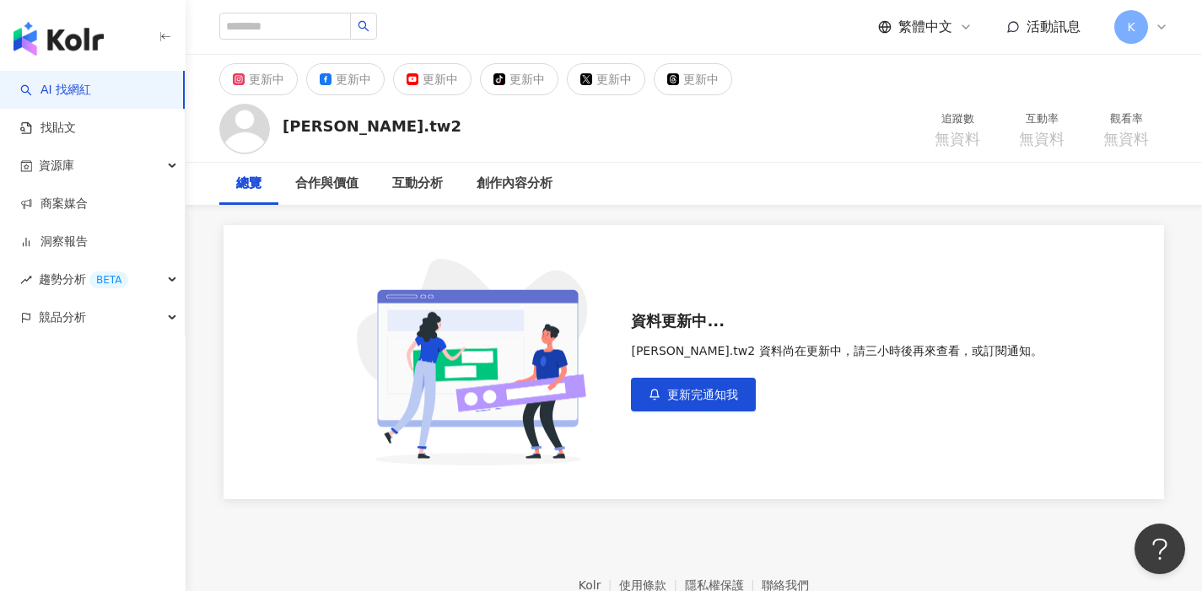
click at [85, 94] on link "AI 找網紅" at bounding box center [55, 90] width 71 height 17
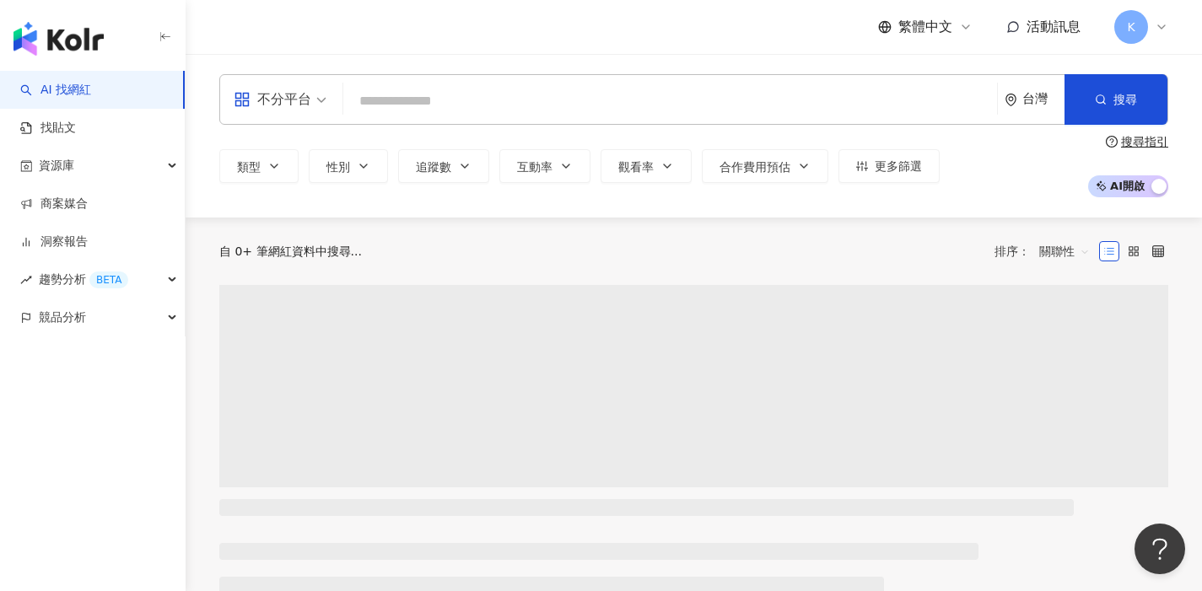
click at [417, 93] on input "search" at bounding box center [670, 101] width 640 height 32
click at [415, 105] on input "search" at bounding box center [670, 101] width 640 height 32
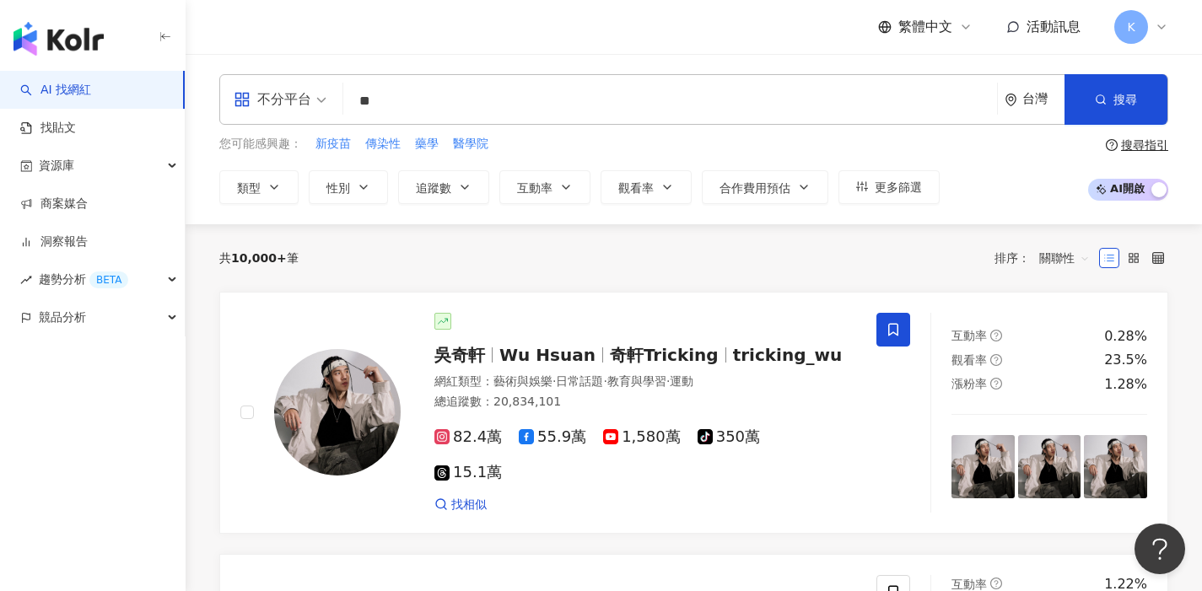
type input "*"
type input "***"
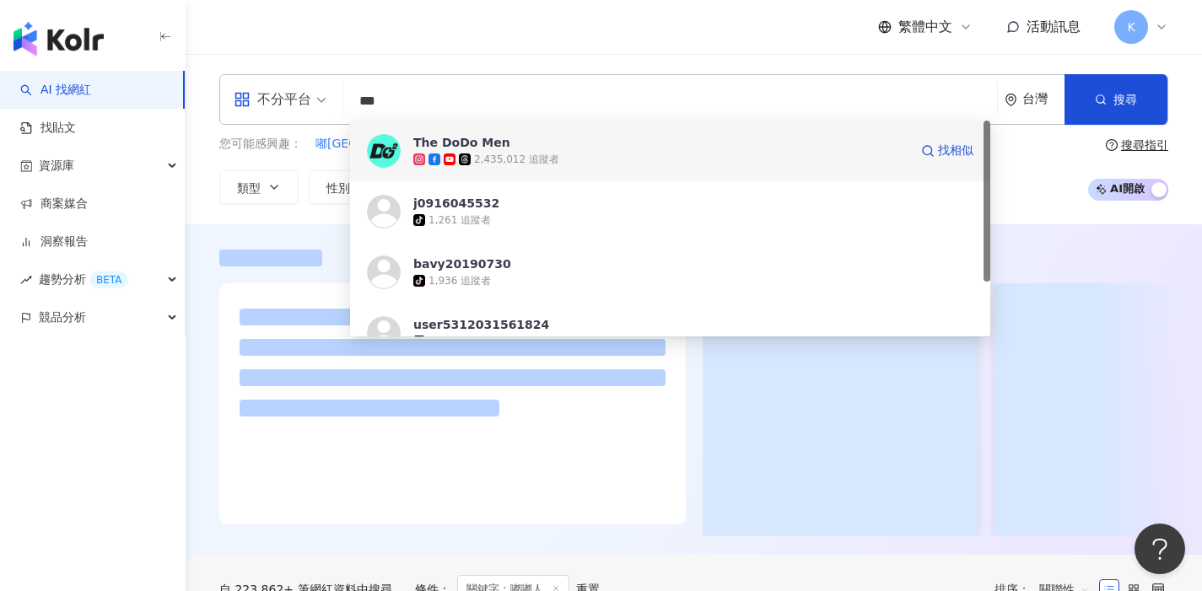
click at [661, 152] on div "2,435,012 追蹤者" at bounding box center [660, 159] width 495 height 17
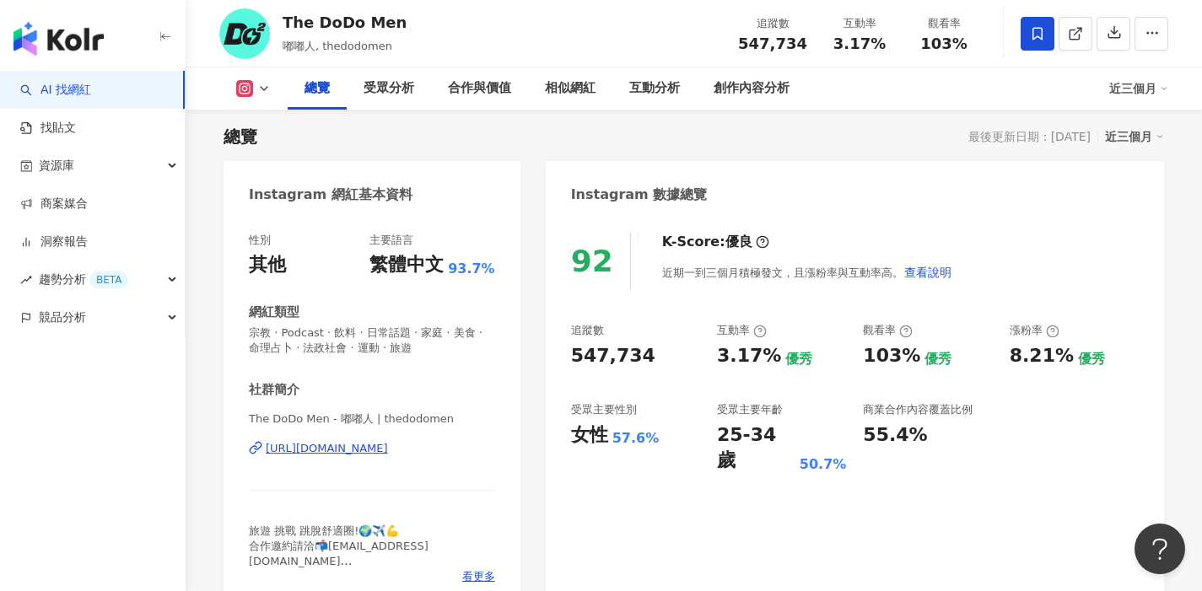
scroll to position [110, 0]
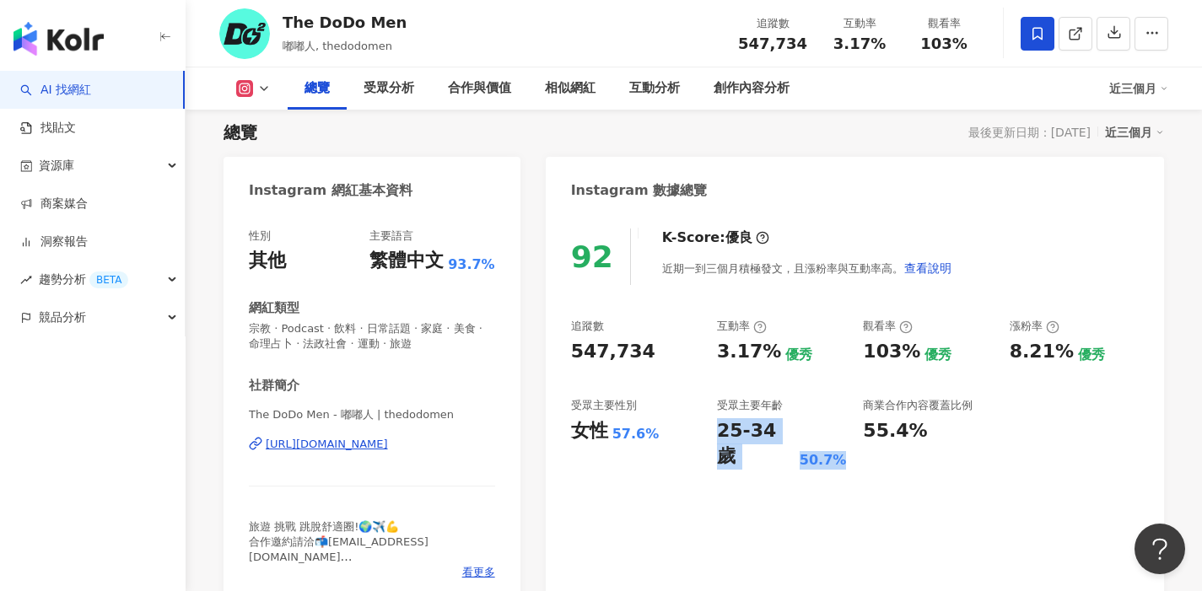
drag, startPoint x: 717, startPoint y: 435, endPoint x: 831, endPoint y: 431, distance: 113.9
click at [831, 431] on div "25-34 歲 50.7%" at bounding box center [781, 444] width 129 height 52
copy div "25-34 歲 50.7%"
